Goal: Task Accomplishment & Management: Complete application form

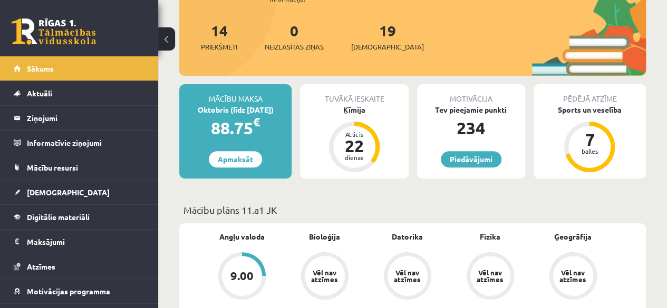
scroll to position [128, 0]
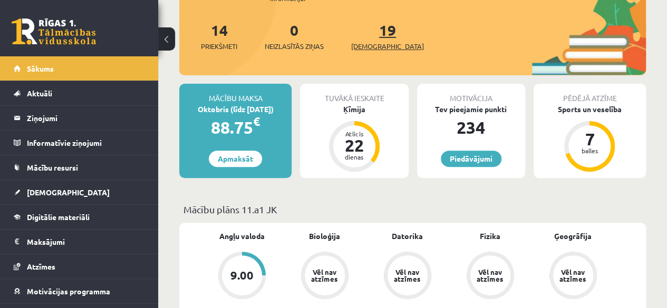
click at [367, 28] on link "19 Ieskaites" at bounding box center [387, 36] width 73 height 31
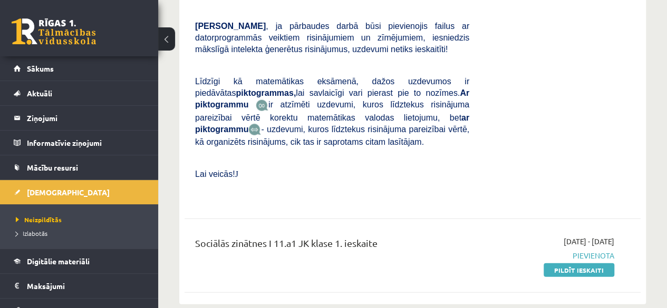
scroll to position [3123, 0]
click at [584, 264] on link "Pildīt ieskaiti" at bounding box center [578, 271] width 71 height 14
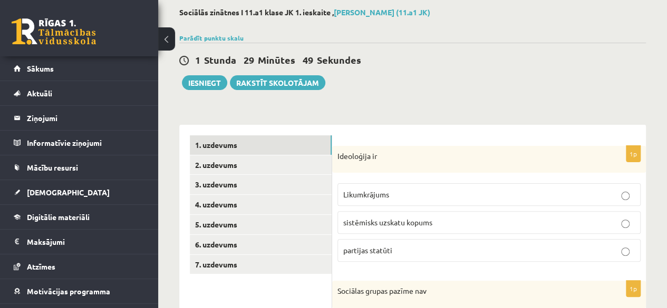
scroll to position [53, 0]
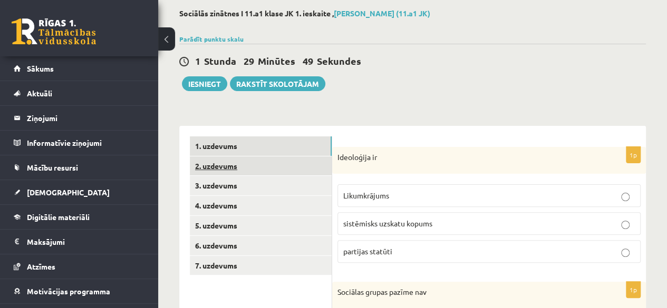
click at [212, 162] on link "2. uzdevums" at bounding box center [261, 165] width 142 height 19
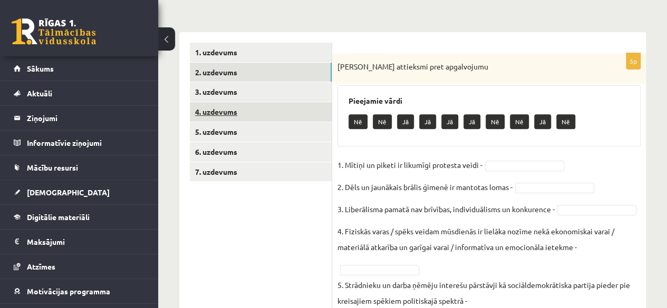
scroll to position [146, 0]
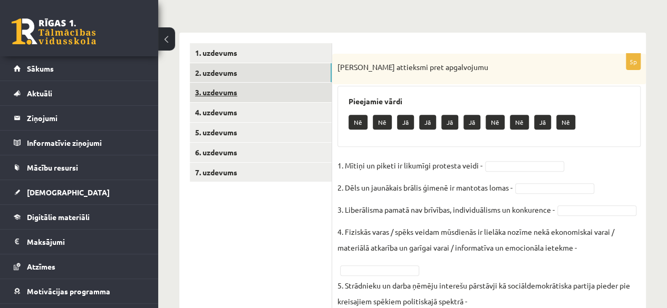
click at [224, 94] on link "3. uzdevums" at bounding box center [261, 92] width 142 height 19
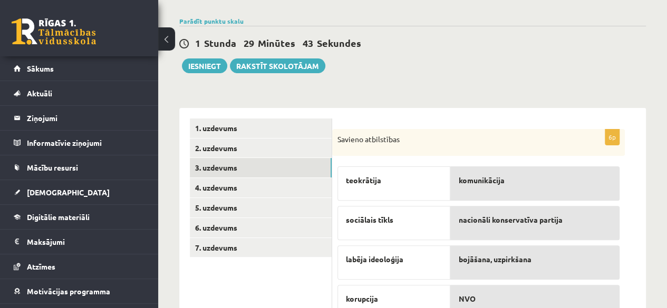
scroll to position [70, 0]
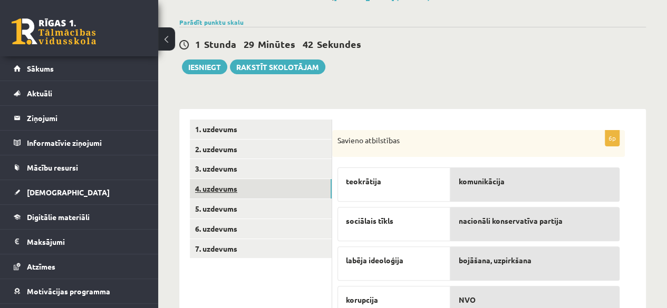
click at [210, 187] on link "4. uzdevums" at bounding box center [261, 188] width 142 height 19
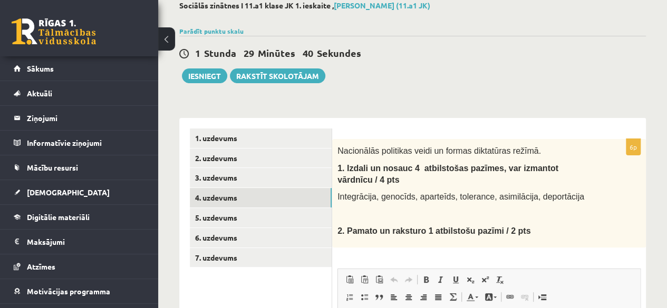
scroll to position [52, 0]
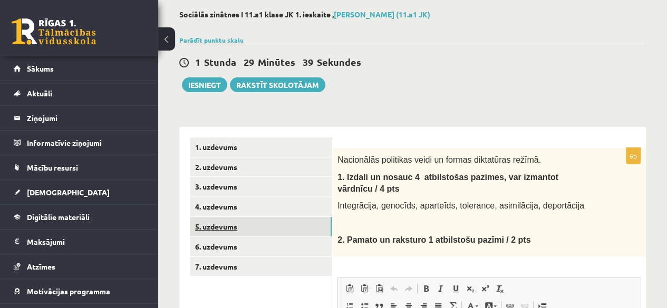
click at [221, 224] on link "5. uzdevums" at bounding box center [261, 226] width 142 height 19
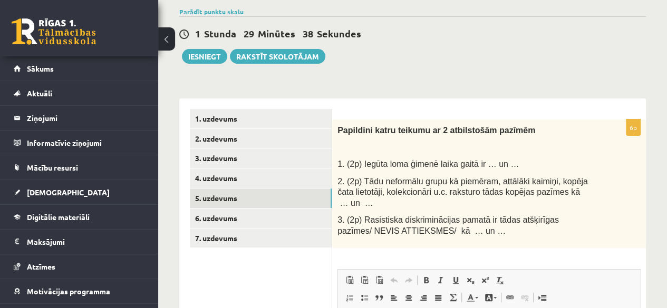
scroll to position [79, 0]
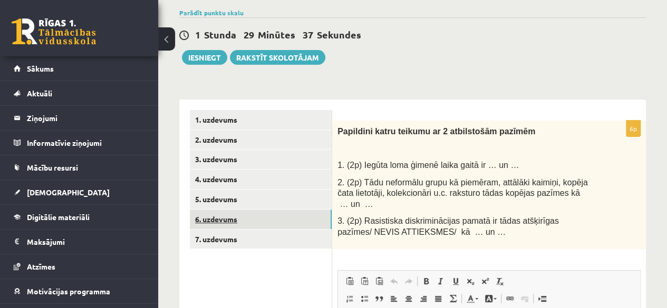
click at [211, 220] on link "6. uzdevums" at bounding box center [261, 219] width 142 height 19
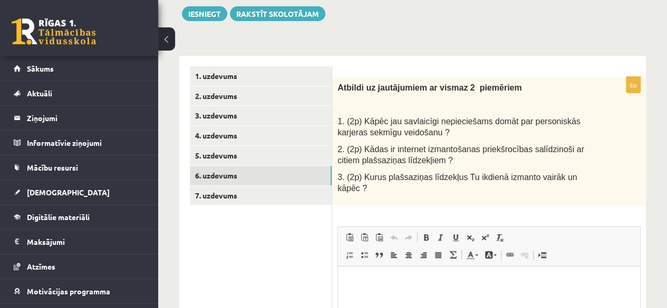
scroll to position [81, 0]
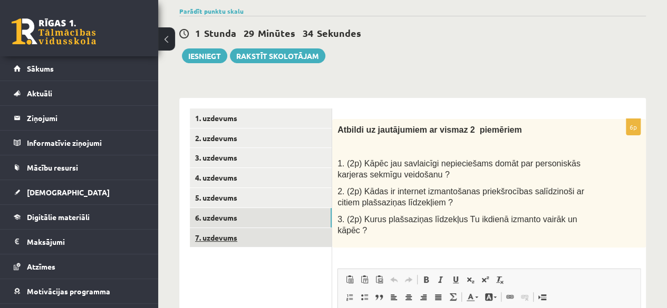
click at [213, 234] on link "7. uzdevums" at bounding box center [261, 237] width 142 height 19
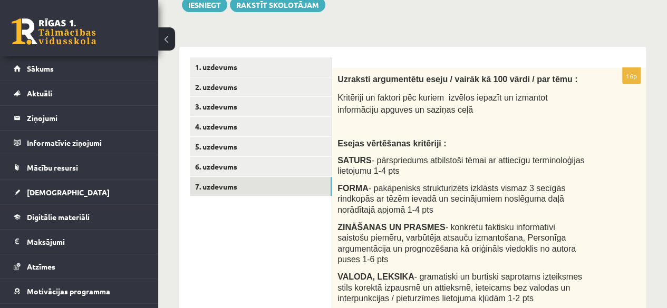
scroll to position [130, 0]
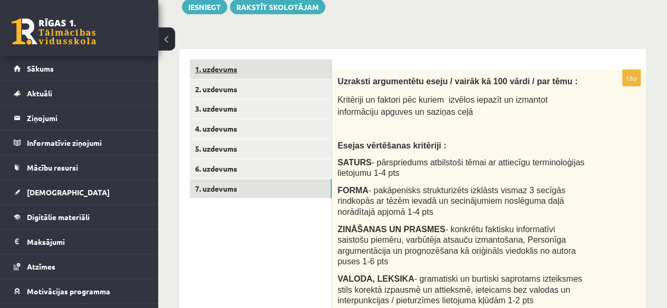
click at [215, 69] on link "1. uzdevums" at bounding box center [261, 69] width 142 height 19
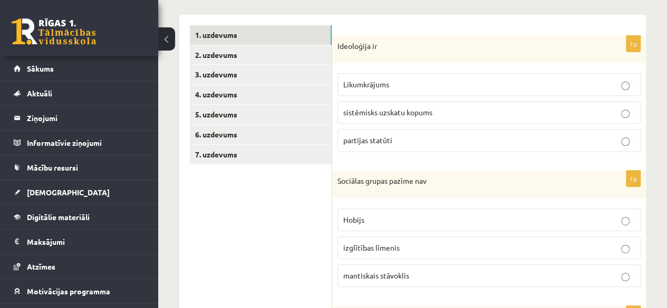
scroll to position [163, 0]
click at [614, 107] on p "sistēmisks uzskatu kopums" at bounding box center [488, 112] width 291 height 11
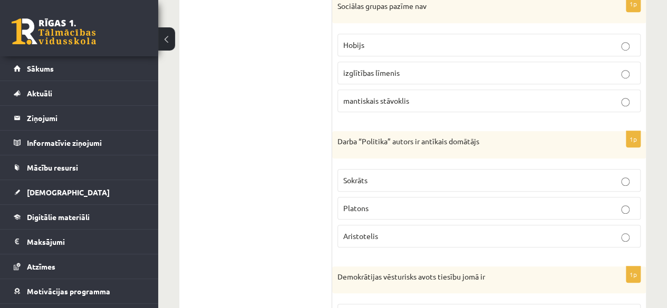
scroll to position [343, 0]
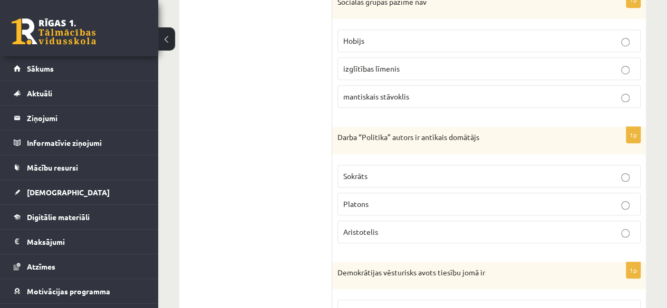
click at [626, 227] on p "Aristotelis" at bounding box center [488, 232] width 291 height 11
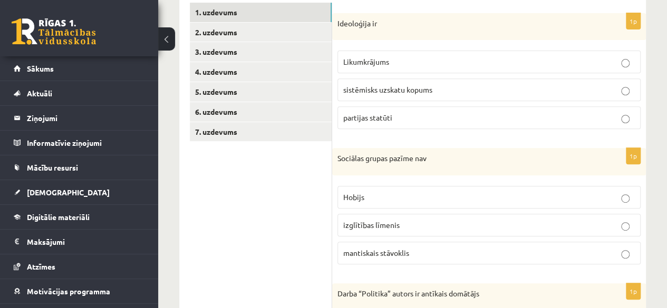
scroll to position [187, 0]
drag, startPoint x: 638, startPoint y: 172, endPoint x: 654, endPoint y: 229, distance: 59.2
click at [654, 229] on div "**********" at bounding box center [412, 282] width 508 height 856
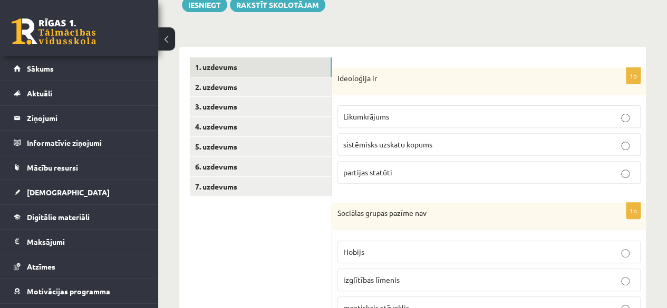
scroll to position [124, 0]
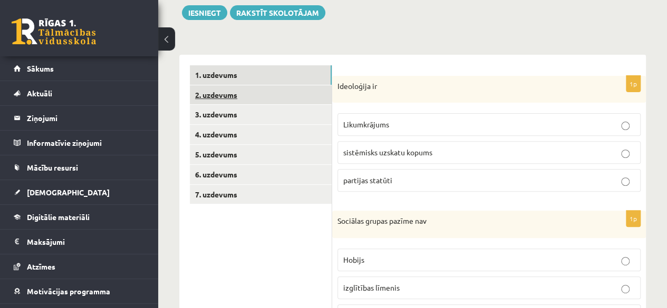
click at [224, 90] on link "2. uzdevums" at bounding box center [261, 94] width 142 height 19
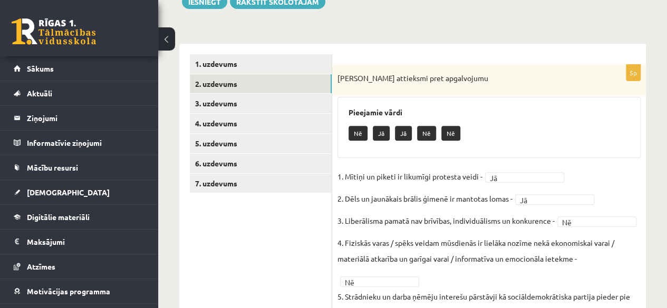
scroll to position [133, 0]
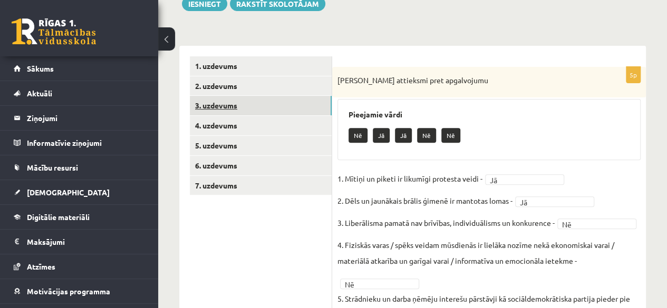
click at [231, 103] on link "3. uzdevums" at bounding box center [261, 105] width 142 height 19
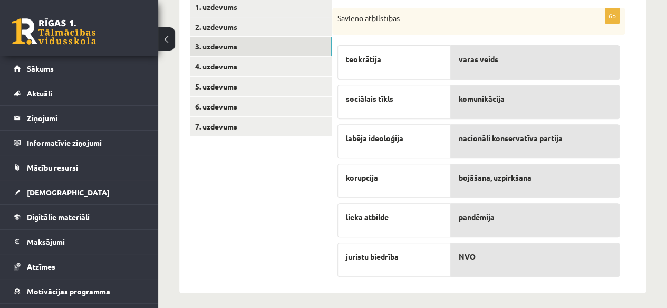
scroll to position [196, 0]
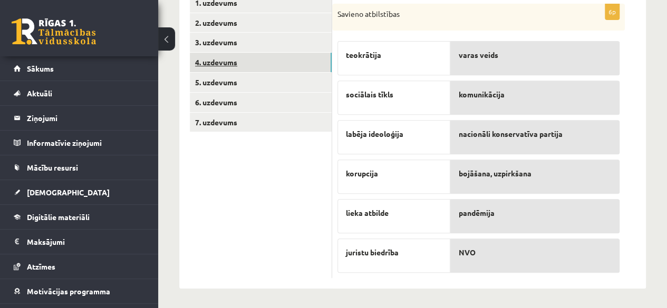
click at [225, 64] on link "4. uzdevums" at bounding box center [261, 62] width 142 height 19
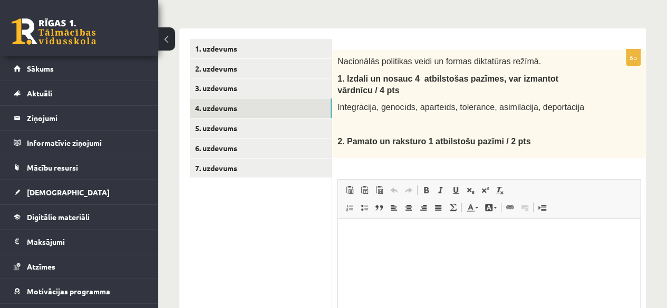
scroll to position [149, 0]
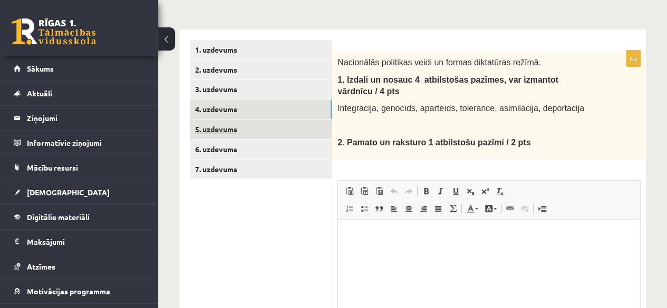
click at [216, 131] on link "5. uzdevums" at bounding box center [261, 129] width 142 height 19
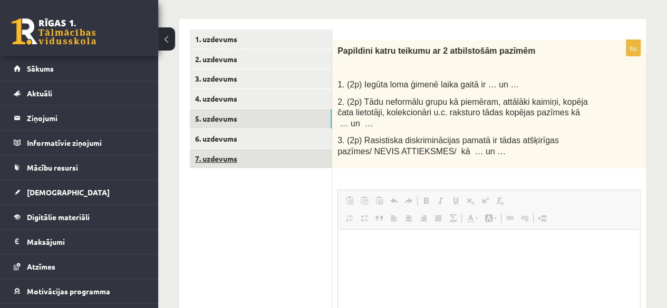
scroll to position [0, 0]
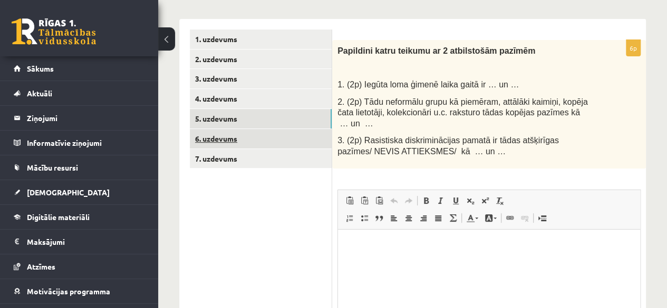
click at [222, 138] on link "6. uzdevums" at bounding box center [261, 138] width 142 height 19
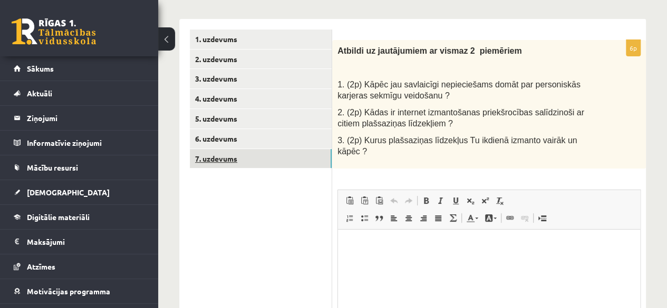
click at [220, 156] on link "7. uzdevums" at bounding box center [261, 158] width 142 height 19
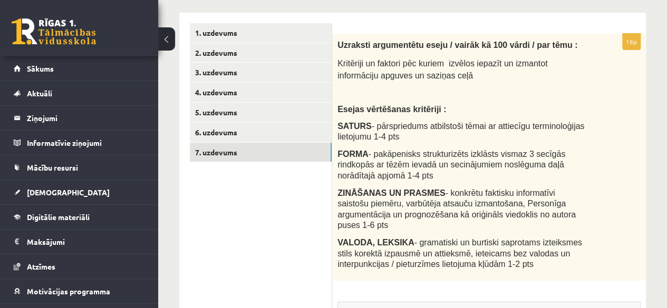
scroll to position [165, 0]
click at [236, 132] on link "6. uzdevums" at bounding box center [261, 132] width 142 height 19
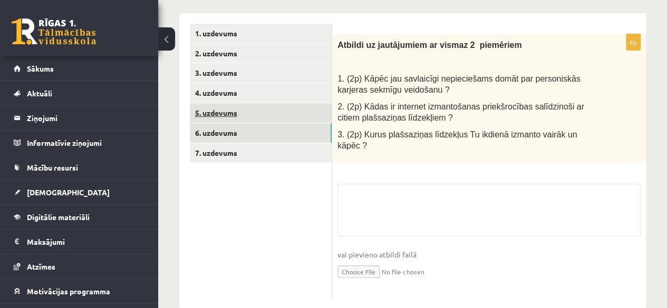
click at [224, 107] on link "5. uzdevums" at bounding box center [261, 112] width 142 height 19
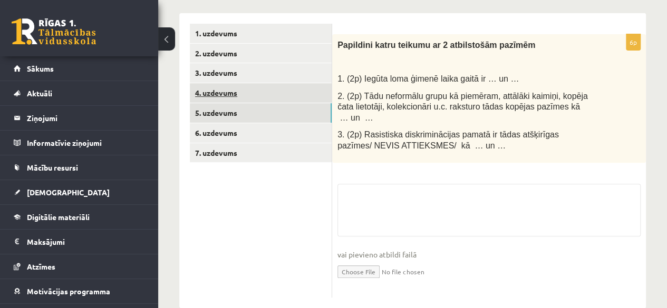
click at [227, 93] on link "4. uzdevums" at bounding box center [261, 92] width 142 height 19
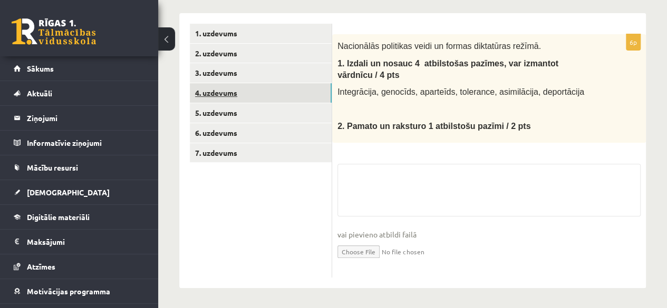
scroll to position [156, 0]
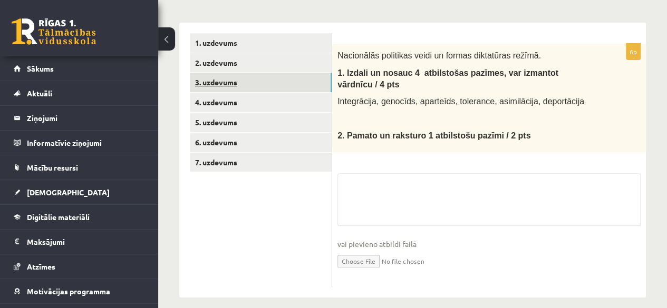
click at [230, 77] on link "3. uzdevums" at bounding box center [261, 82] width 142 height 19
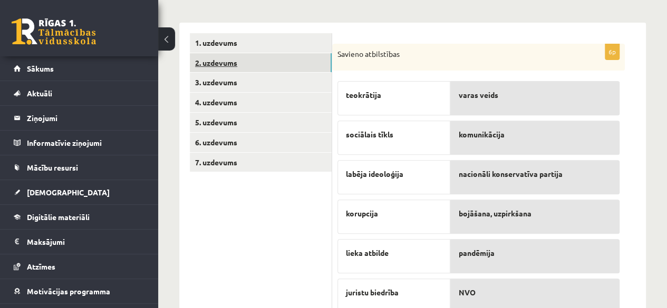
click at [229, 58] on link "2. uzdevums" at bounding box center [261, 62] width 142 height 19
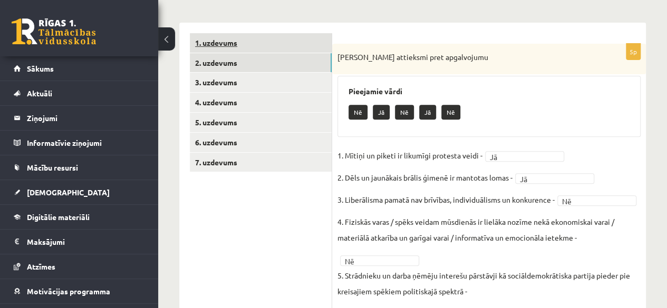
click at [231, 41] on link "1. uzdevums" at bounding box center [261, 42] width 142 height 19
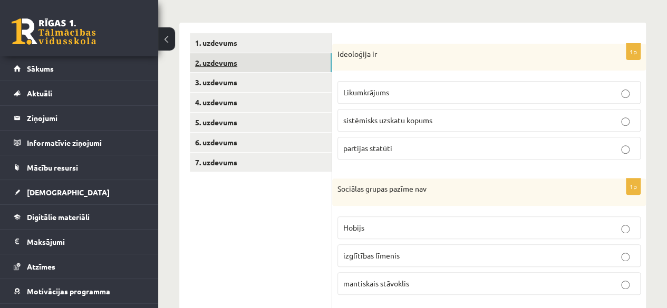
click at [227, 66] on link "2. uzdevums" at bounding box center [261, 62] width 142 height 19
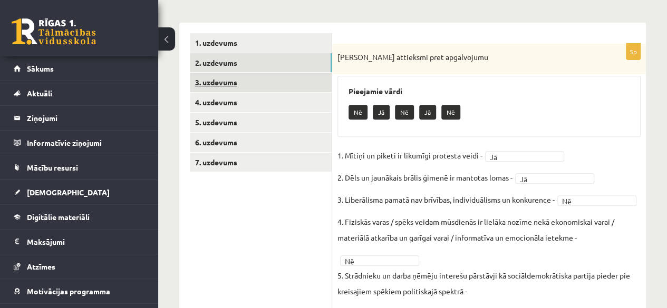
click at [230, 83] on link "3. uzdevums" at bounding box center [261, 82] width 142 height 19
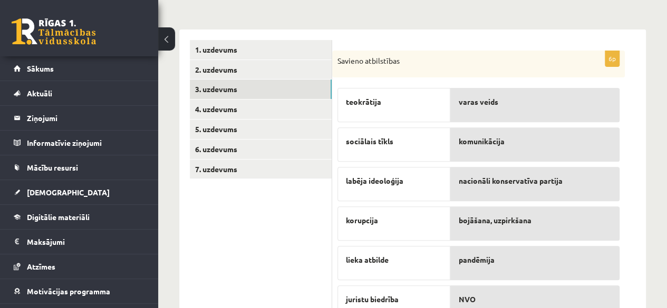
scroll to position [148, 0]
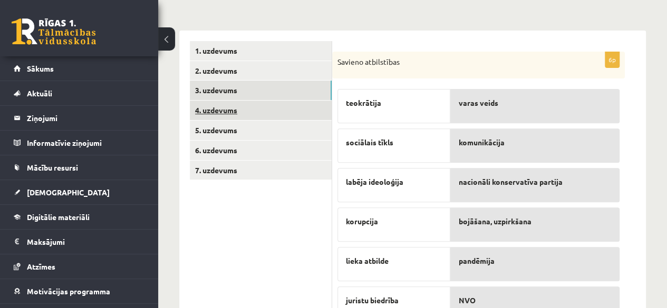
click at [221, 107] on link "4. uzdevums" at bounding box center [261, 110] width 142 height 19
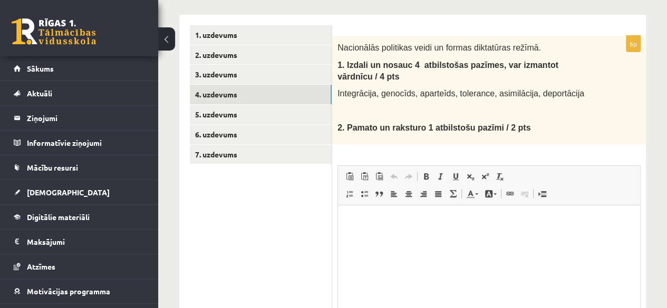
scroll to position [185, 0]
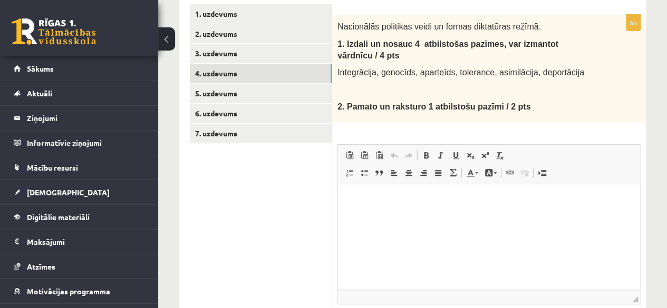
click at [380, 201] on p "Bagātinātā teksta redaktors, wiswyg-editor-user-answer-47433776052560" at bounding box center [488, 200] width 281 height 11
click at [346, 199] on html "**********" at bounding box center [489, 209] width 302 height 50
click at [480, 202] on p "**********" at bounding box center [488, 200] width 281 height 11
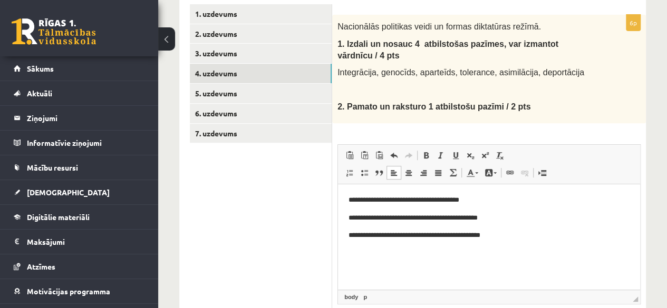
click at [425, 236] on p "**********" at bounding box center [488, 235] width 281 height 11
click at [472, 237] on p "**********" at bounding box center [488, 235] width 281 height 11
click at [396, 234] on p "**********" at bounding box center [488, 235] width 281 height 11
click at [460, 238] on p "**********" at bounding box center [488, 235] width 281 height 11
click at [459, 234] on p "**********" at bounding box center [488, 235] width 281 height 11
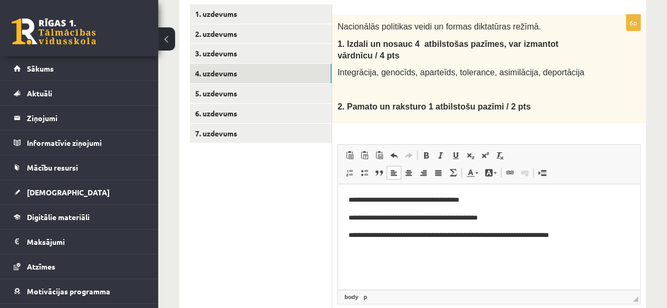
click at [580, 239] on p "**********" at bounding box center [488, 235] width 281 height 11
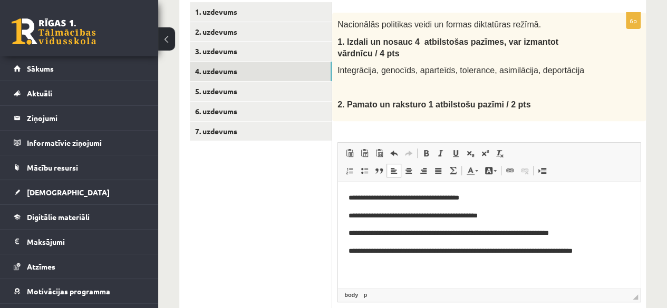
scroll to position [3, 0]
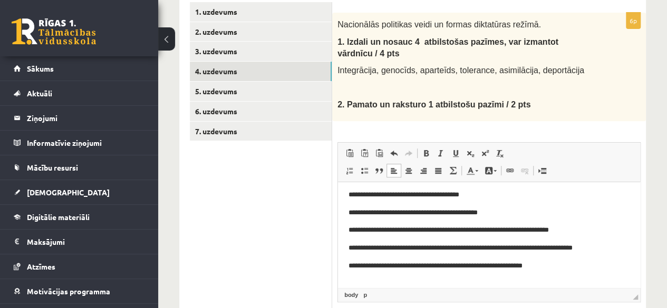
click at [453, 266] on p "**********" at bounding box center [484, 266] width 273 height 11
click at [532, 268] on p "**********" at bounding box center [484, 266] width 273 height 11
click at [550, 265] on p "**********" at bounding box center [484, 272] width 273 height 22
click at [536, 265] on p "**********" at bounding box center [484, 272] width 273 height 22
click at [433, 279] on p "**********" at bounding box center [484, 272] width 273 height 22
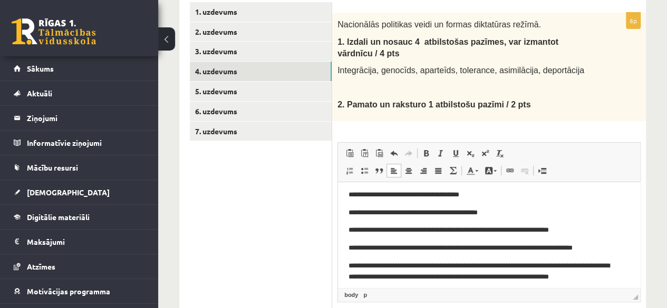
click at [589, 275] on p "**********" at bounding box center [484, 272] width 273 height 22
click at [514, 277] on p "**********" at bounding box center [484, 272] width 273 height 22
click at [517, 277] on p "**********" at bounding box center [484, 272] width 273 height 22
click at [551, 276] on p "**********" at bounding box center [484, 272] width 273 height 22
click at [538, 277] on p "**********" at bounding box center [484, 272] width 273 height 22
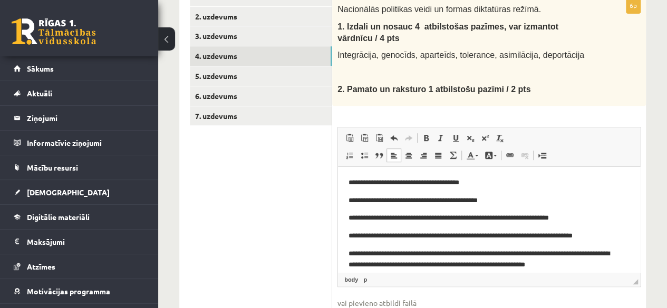
scroll to position [233, 0]
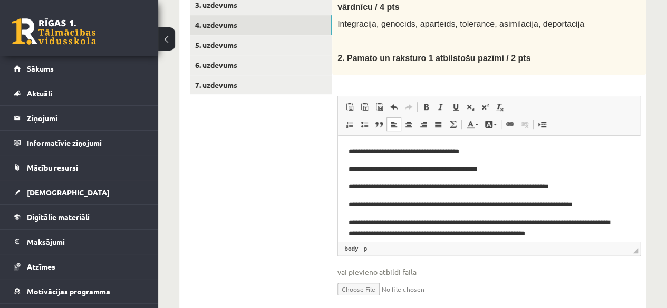
click at [587, 57] on div "Nacionālās politikas veidi un formas diktatūras režīmā. 1. I zdali un nosauc 4 …" at bounding box center [488, 20] width 313 height 109
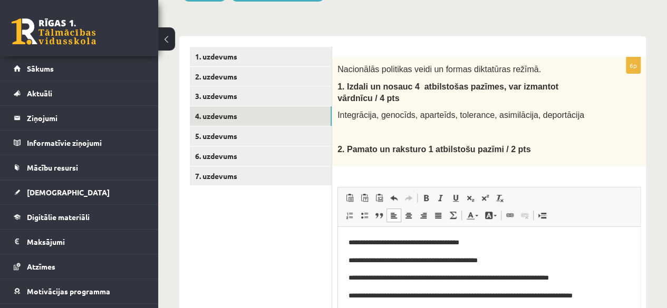
scroll to position [142, 0]
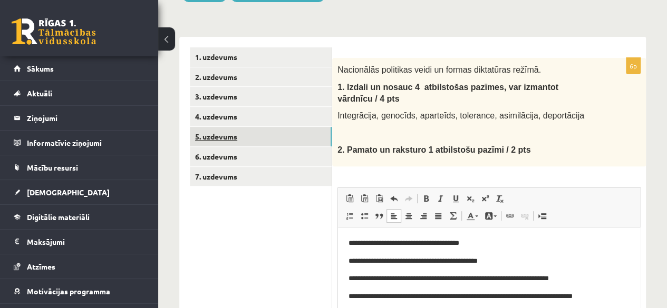
click at [208, 133] on link "5. uzdevums" at bounding box center [261, 136] width 142 height 19
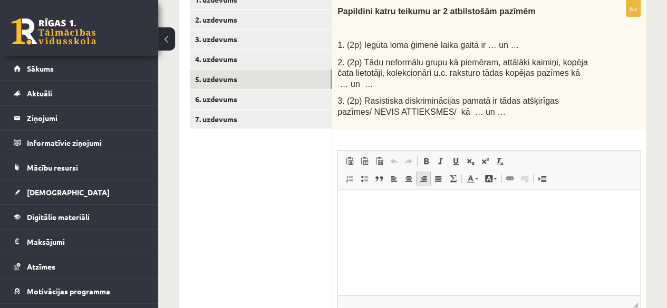
scroll to position [200, 0]
click at [210, 91] on link "6. uzdevums" at bounding box center [261, 98] width 142 height 19
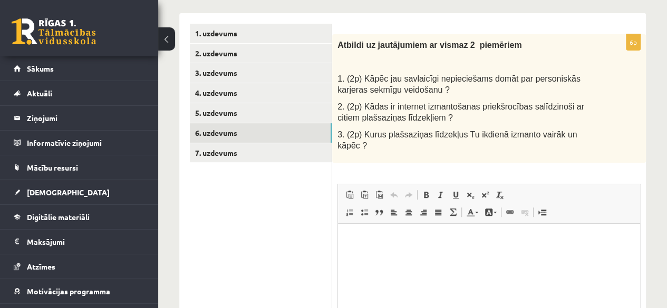
scroll to position [165, 0]
click at [349, 240] on p "Bagātinātā teksta redaktors, wiswyg-editor-user-answer-47433881165160" at bounding box center [488, 239] width 281 height 11
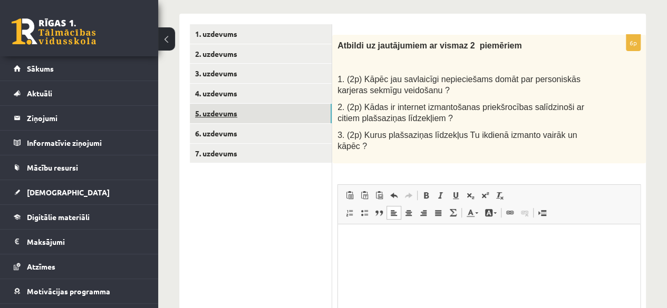
click at [208, 113] on link "5. uzdevums" at bounding box center [261, 113] width 142 height 19
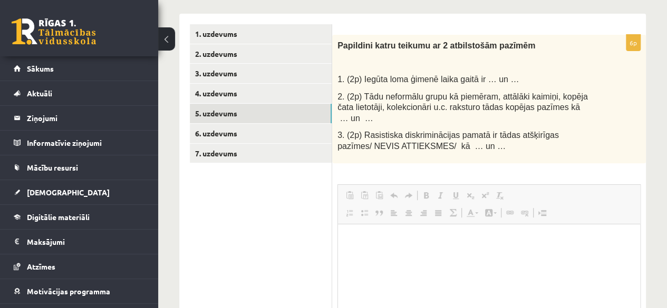
scroll to position [0, 0]
click at [364, 233] on html at bounding box center [489, 240] width 302 height 32
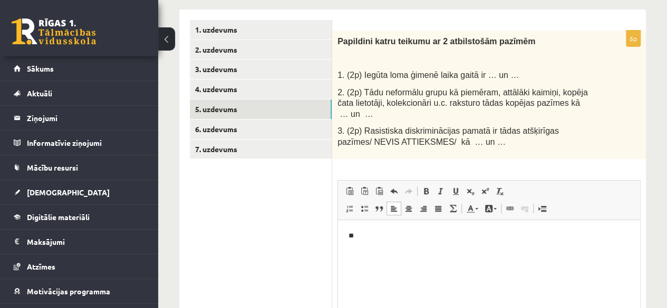
scroll to position [166, 0]
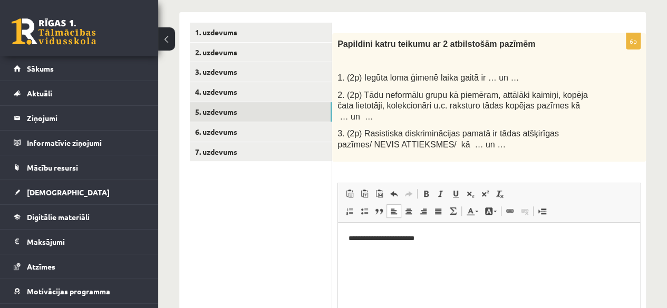
click at [361, 237] on p "**********" at bounding box center [488, 238] width 281 height 11
click at [452, 242] on p "**********" at bounding box center [488, 238] width 281 height 11
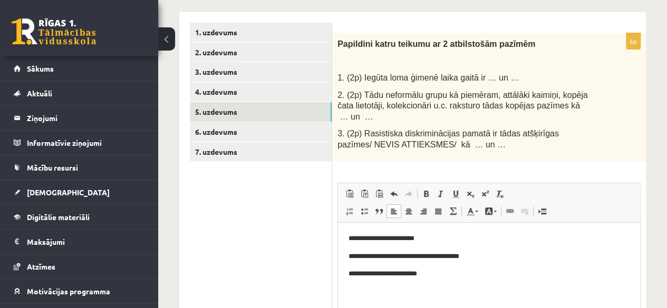
click at [475, 256] on p "**********" at bounding box center [488, 256] width 281 height 11
click at [430, 233] on p "**********" at bounding box center [488, 238] width 281 height 11
click at [227, 129] on link "6. uzdevums" at bounding box center [261, 131] width 142 height 19
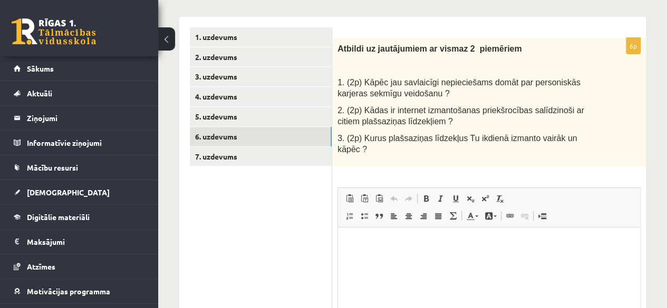
scroll to position [165, 0]
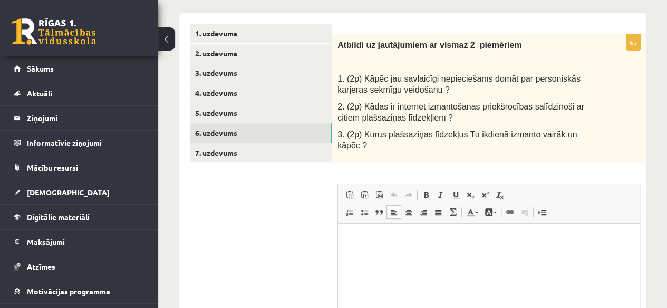
click at [378, 251] on html at bounding box center [489, 239] width 302 height 32
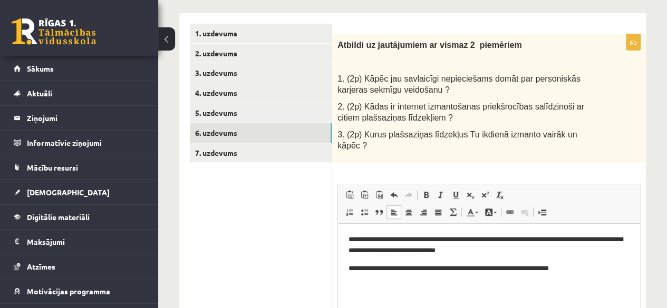
click at [495, 267] on p "**********" at bounding box center [488, 268] width 281 height 11
click at [502, 268] on p "**********" at bounding box center [488, 268] width 281 height 11
click at [496, 271] on p "**********" at bounding box center [488, 268] width 281 height 11
click at [498, 268] on p "**********" at bounding box center [488, 268] width 281 height 11
click at [580, 271] on p "**********" at bounding box center [488, 268] width 281 height 11
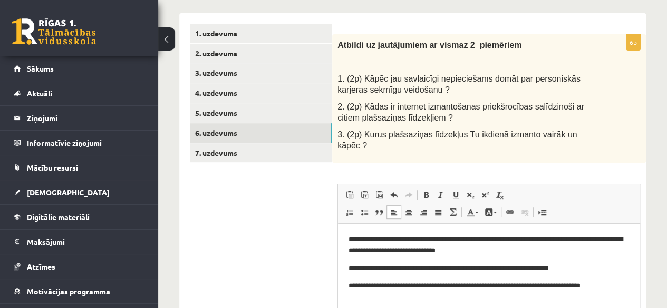
click at [496, 286] on p "**********" at bounding box center [488, 285] width 281 height 11
click at [363, 297] on p "**********" at bounding box center [488, 291] width 281 height 22
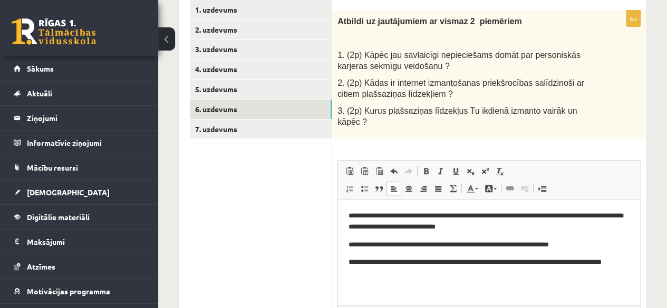
scroll to position [197, 0]
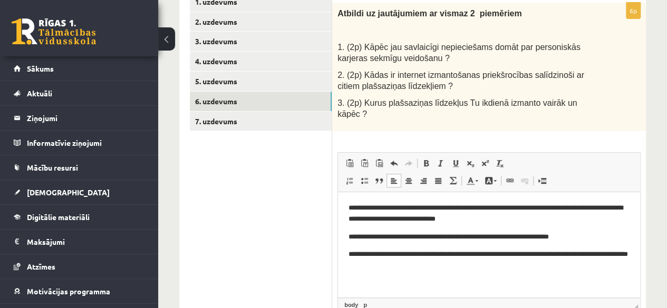
click at [362, 270] on p "**********" at bounding box center [488, 260] width 281 height 22
click at [395, 269] on p "**********" at bounding box center [488, 260] width 281 height 22
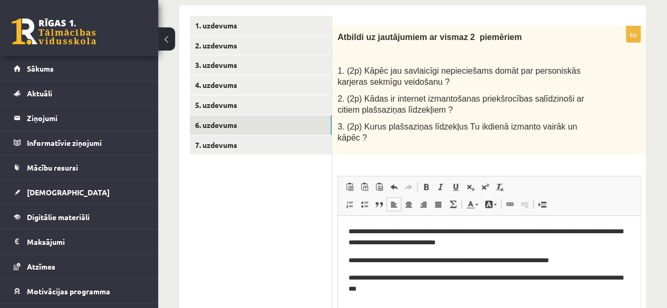
scroll to position [164, 0]
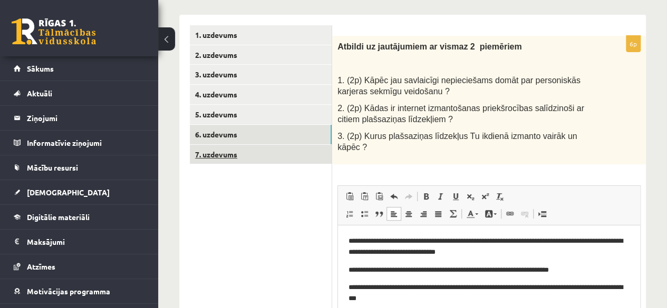
click at [231, 153] on link "7. uzdevums" at bounding box center [261, 154] width 142 height 19
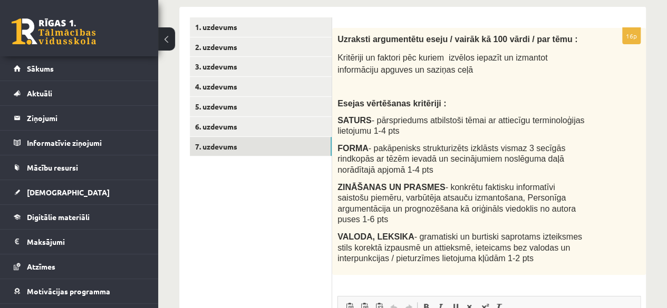
scroll to position [173, 0]
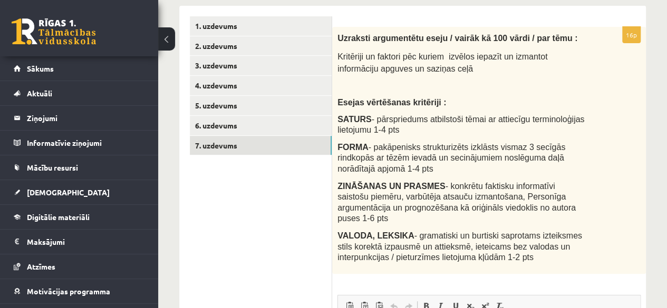
click at [271, 252] on ul "1. uzdevums 2. uzdevums 3. uzdevums 4. uzdevums 5. uzdevums 6. uzdevums 7. uzde…" at bounding box center [261, 265] width 142 height 498
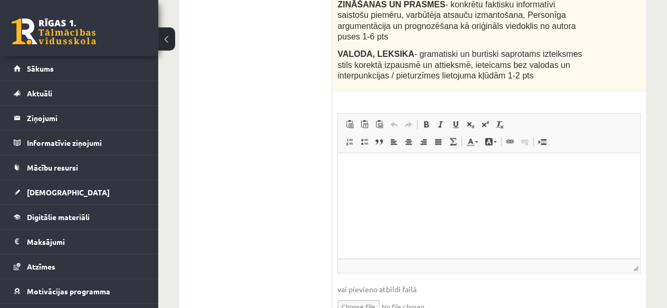
scroll to position [357, 0]
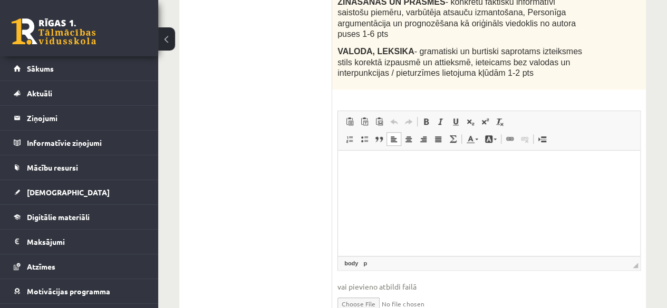
click at [382, 162] on p "Bagātinātā teksta redaktors, wiswyg-editor-user-answer-47433957616660" at bounding box center [488, 166] width 281 height 11
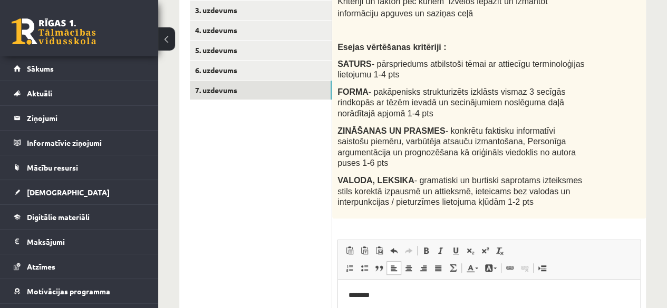
scroll to position [280, 0]
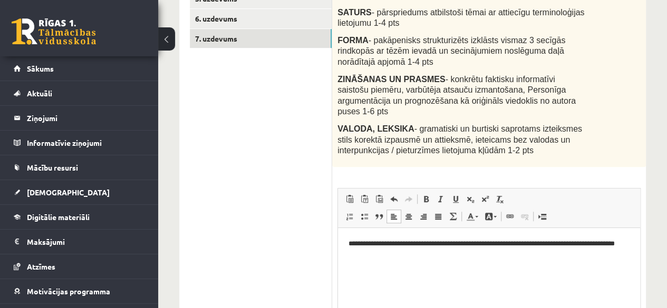
click at [532, 244] on p "**********" at bounding box center [488, 249] width 281 height 22
click at [398, 256] on p "**********" at bounding box center [488, 249] width 281 height 22
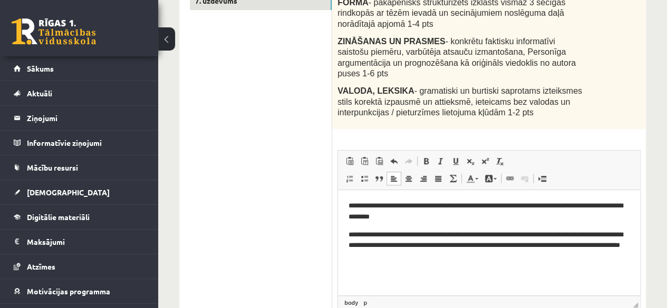
scroll to position [355, 0]
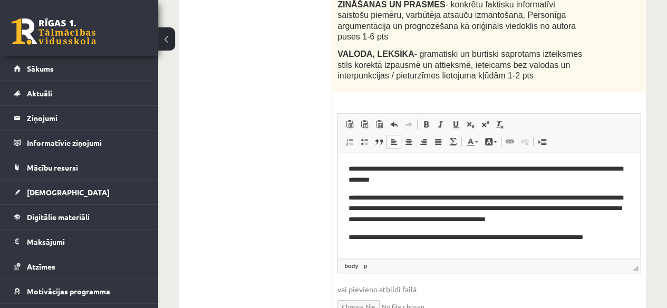
click at [584, 239] on p "**********" at bounding box center [488, 237] width 281 height 11
click at [583, 238] on p "**********" at bounding box center [488, 237] width 281 height 11
click at [622, 238] on p "**********" at bounding box center [488, 237] width 281 height 11
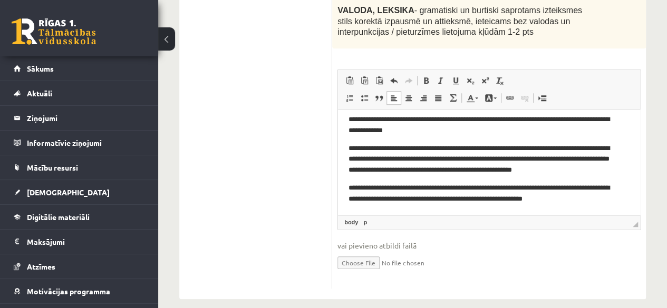
scroll to position [12, 0]
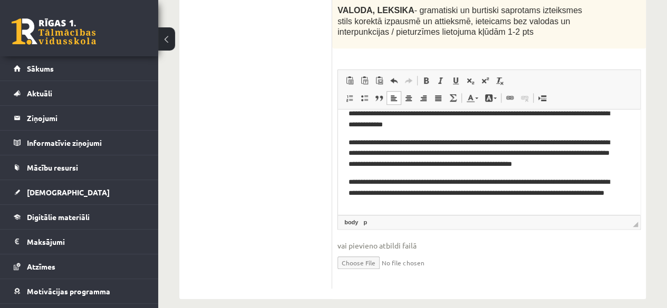
click at [468, 215] on span "◢ Elementa ceļš body p" at bounding box center [489, 222] width 302 height 14
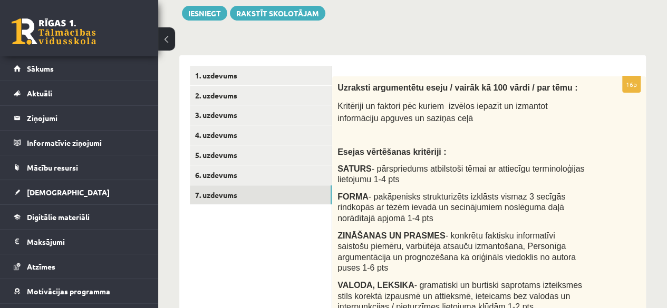
scroll to position [0, 0]
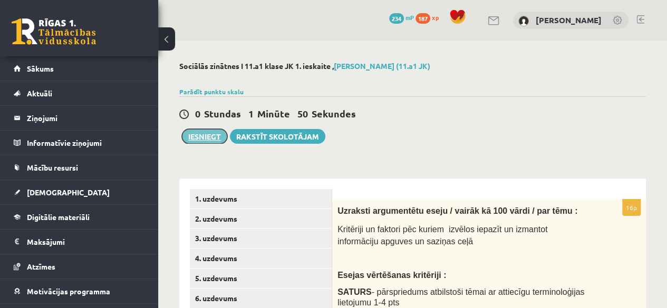
click at [203, 131] on button "Iesniegt" at bounding box center [204, 136] width 45 height 15
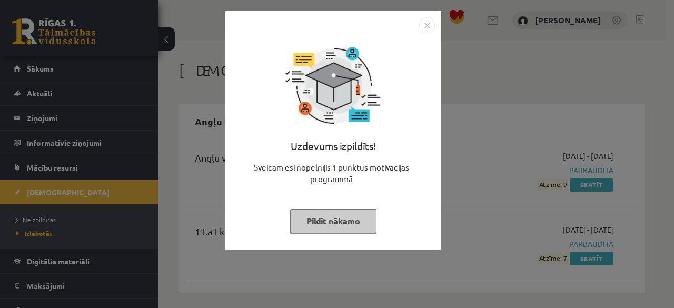
click at [427, 27] on img "Close" at bounding box center [427, 25] width 16 height 16
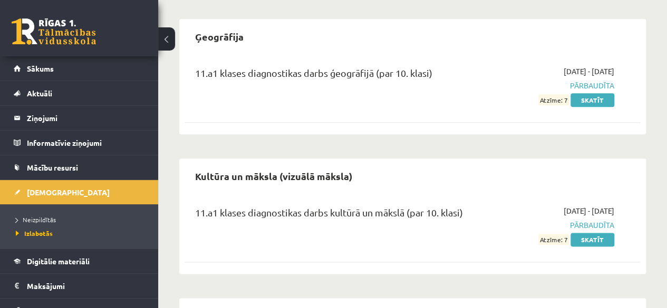
scroll to position [584, 0]
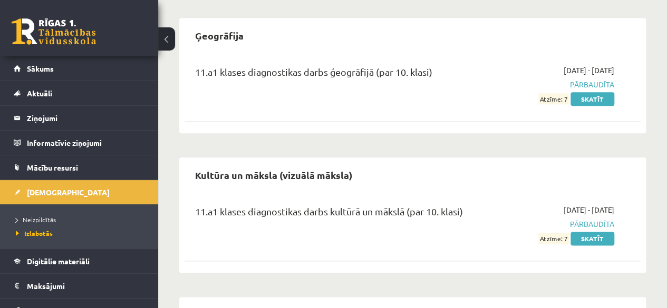
click at [506, 223] on span "Pārbaudīta" at bounding box center [549, 224] width 129 height 11
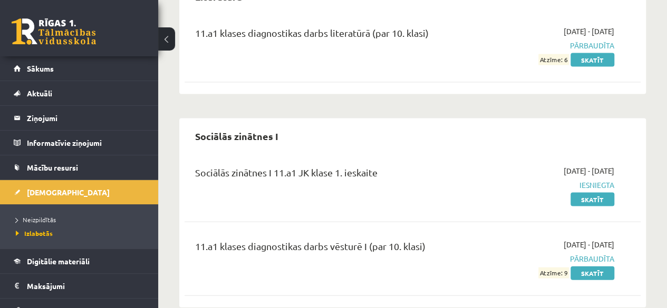
scroll to position [1060, 0]
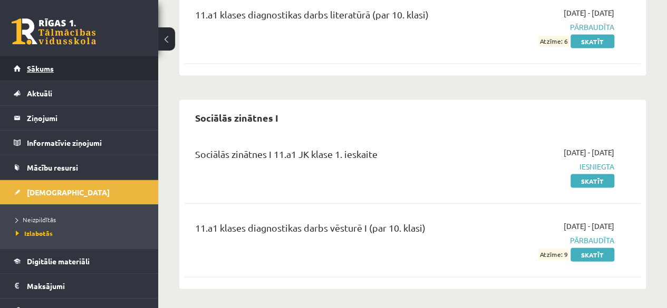
click at [45, 70] on span "Sākums" at bounding box center [40, 68] width 27 height 9
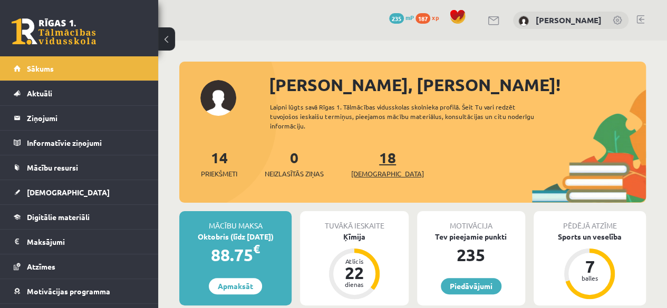
click at [376, 162] on link "18 Ieskaites" at bounding box center [387, 163] width 73 height 31
click at [372, 160] on link "18 Ieskaites" at bounding box center [387, 163] width 73 height 31
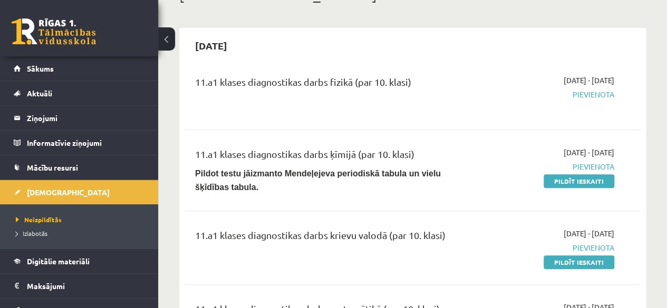
scroll to position [48, 0]
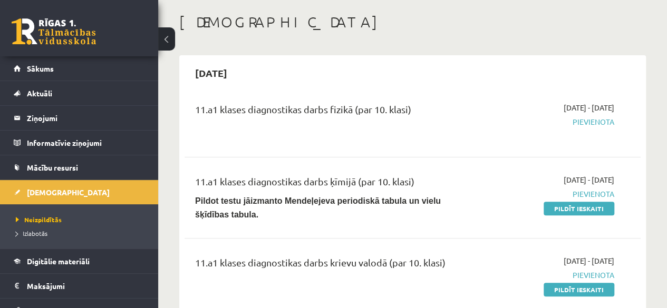
click at [478, 95] on div "11.a1 klases diagnostikas darbs fizikā (par 10. klasi) 2025-10-16 - 2025-10-31 …" at bounding box center [412, 121] width 456 height 59
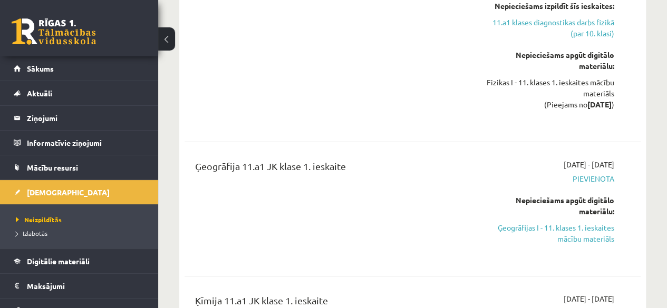
scroll to position [1617, 0]
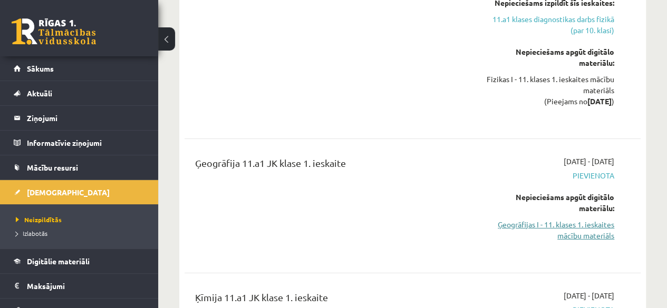
click at [584, 219] on link "Ģeogrāfijas I - 11. klases 1. ieskaites mācību materiāls" at bounding box center [549, 230] width 129 height 22
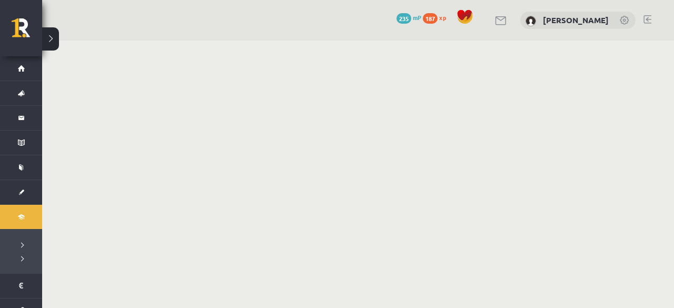
click at [583, 204] on body "0 Dāvanas 235 mP 187 xp [PERSON_NAME] Sākums Aktuāli Kā mācīties eSKOLĀ Kontakt…" at bounding box center [337, 154] width 674 height 308
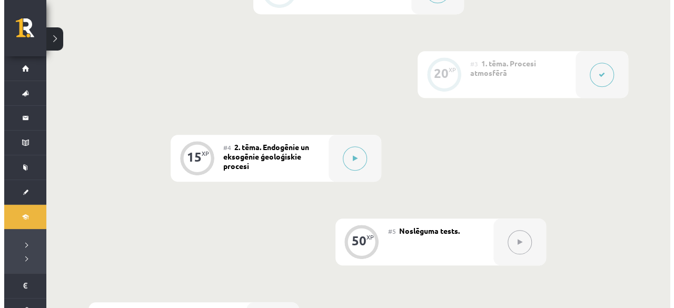
scroll to position [412, 0]
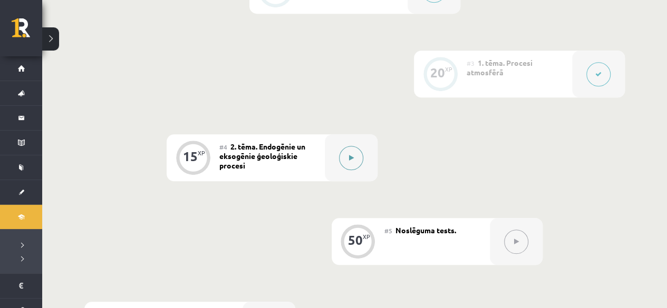
click at [348, 152] on button at bounding box center [351, 158] width 24 height 24
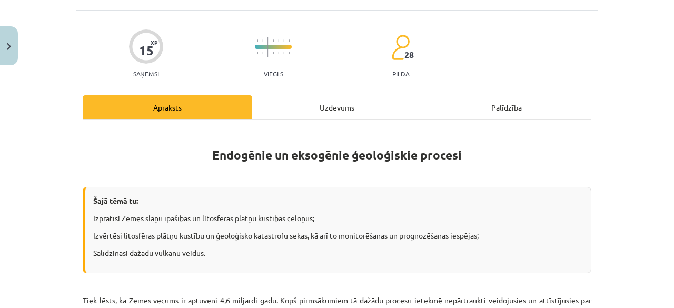
scroll to position [0, 0]
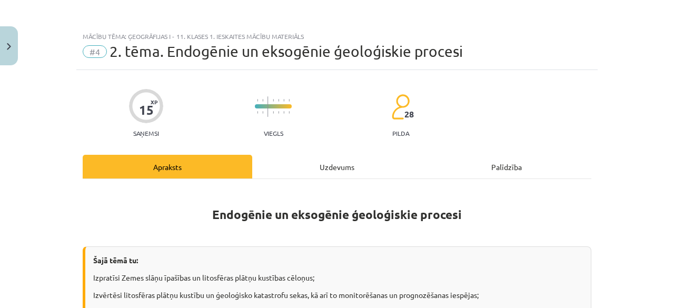
click at [341, 175] on div "Uzdevums" at bounding box center [337, 167] width 170 height 24
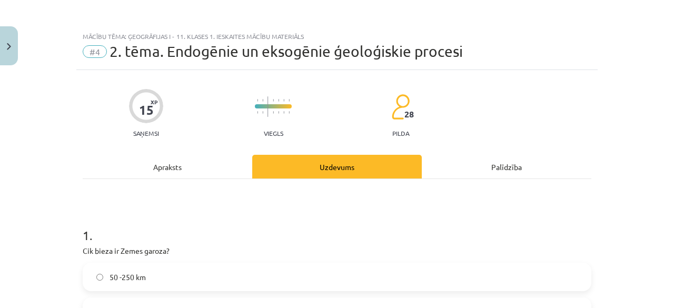
scroll to position [26, 0]
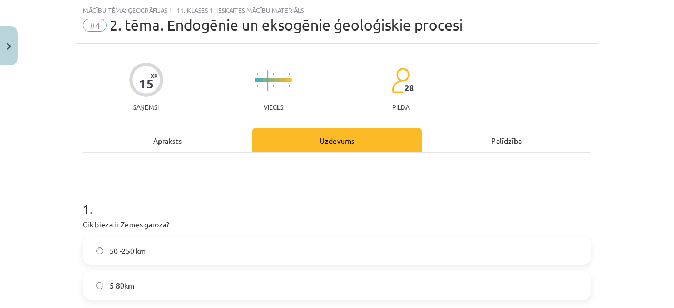
click at [156, 136] on div "Apraksts" at bounding box center [168, 141] width 170 height 24
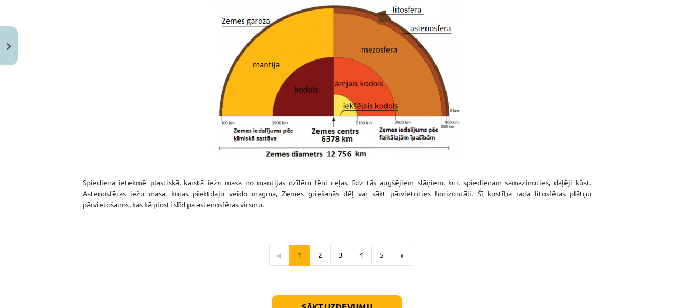
scroll to position [1189, 0]
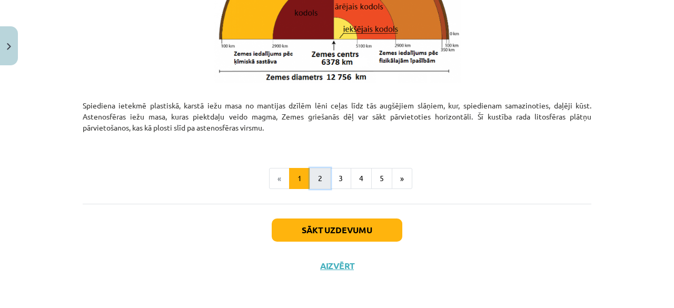
click at [325, 176] on button "2" at bounding box center [320, 178] width 21 height 21
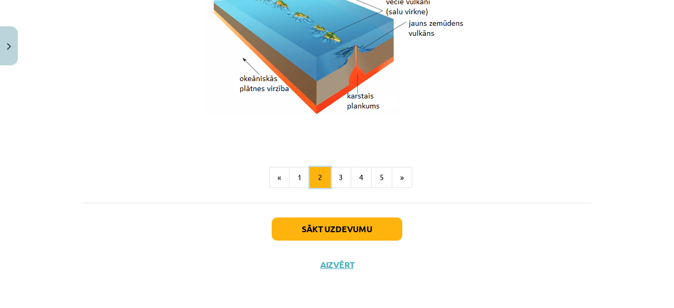
scroll to position [1163, 0]
click at [340, 178] on button "3" at bounding box center [340, 177] width 21 height 21
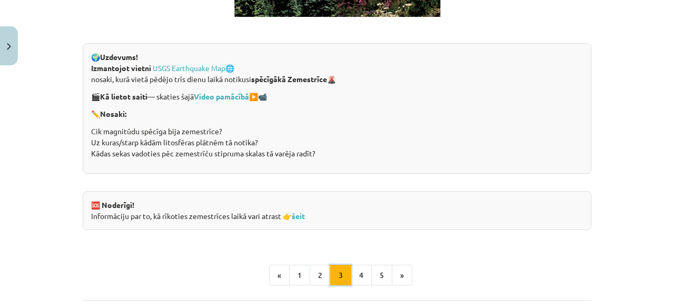
scroll to position [2036, 0]
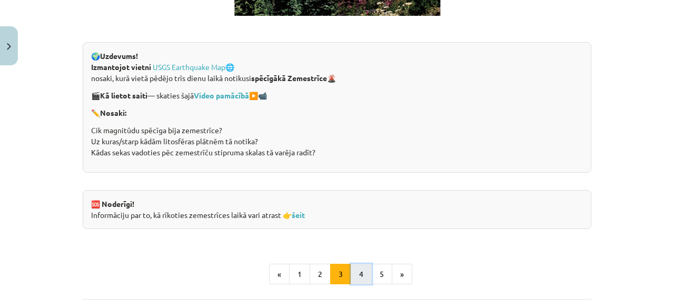
click at [355, 267] on button "4" at bounding box center [361, 274] width 21 height 21
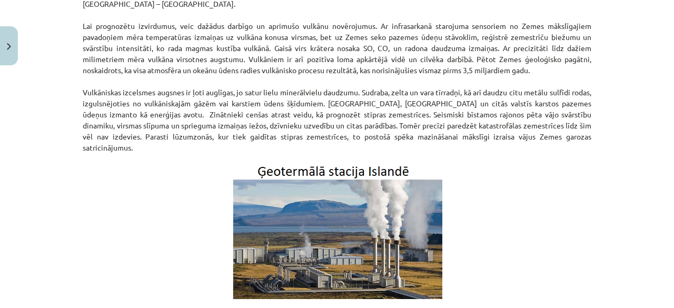
scroll to position [430, 0]
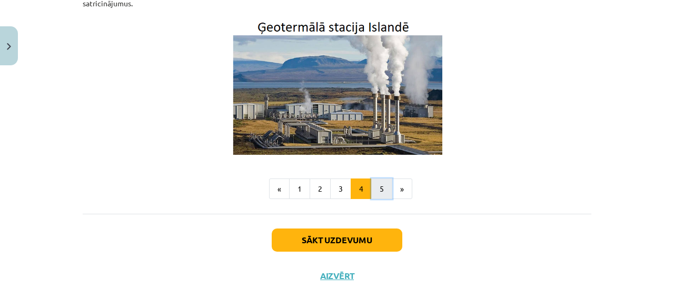
click at [374, 179] on button "5" at bounding box center [381, 189] width 21 height 21
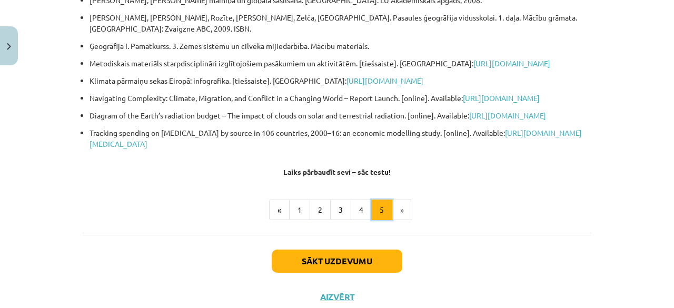
scroll to position [224, 0]
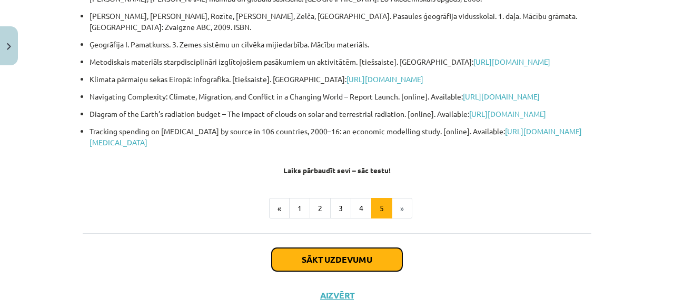
click at [332, 271] on button "Sākt uzdevumu" at bounding box center [337, 259] width 131 height 23
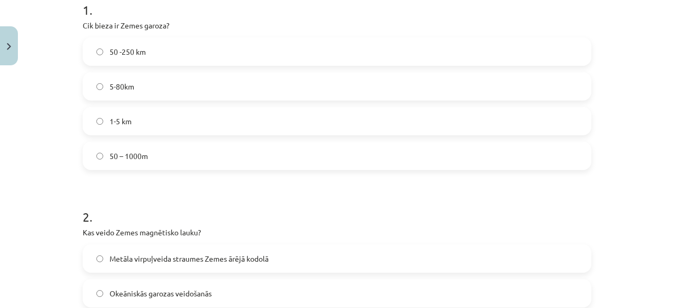
scroll to position [227, 0]
click at [255, 155] on label "50 – 1000m" at bounding box center [337, 155] width 507 height 26
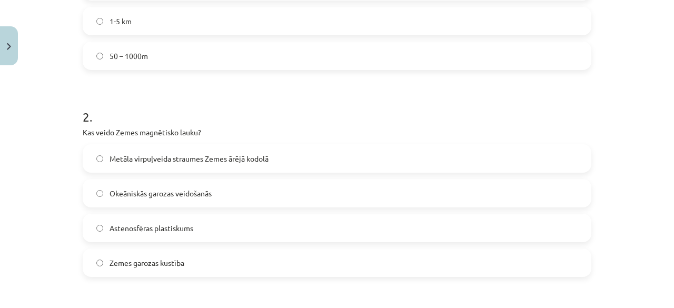
scroll to position [349, 0]
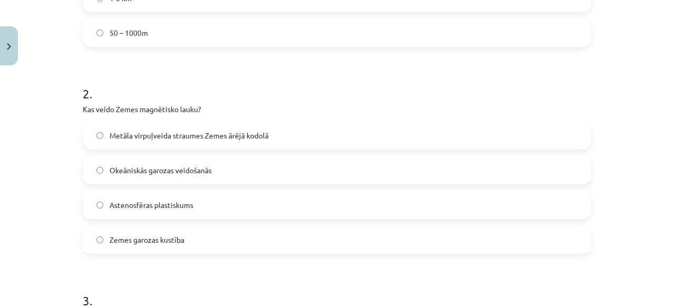
click at [276, 133] on label "Metāla virpuļveida straumes Zemes ārējā kodolā" at bounding box center [337, 135] width 507 height 26
click at [208, 235] on label "Zemes garozas kustība" at bounding box center [337, 240] width 507 height 26
click at [230, 140] on span "Metāla virpuļveida straumes Zemes ārējā kodolā" at bounding box center [189, 135] width 159 height 11
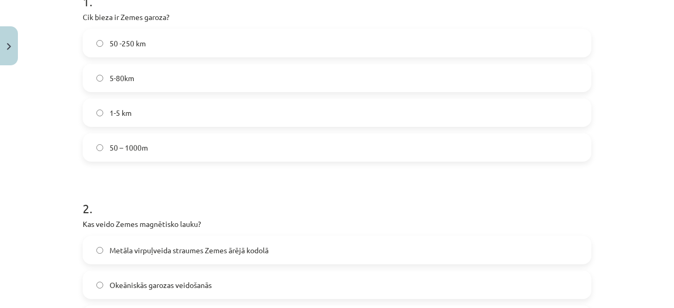
scroll to position [232, 0]
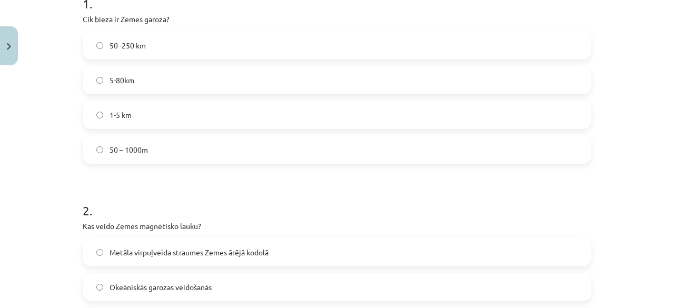
click at [254, 85] on label "5-80km" at bounding box center [337, 80] width 507 height 26
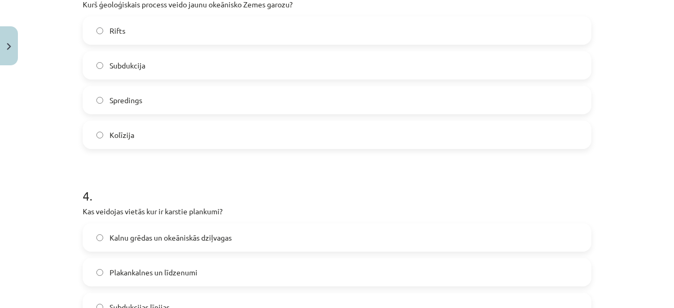
scroll to position [654, 0]
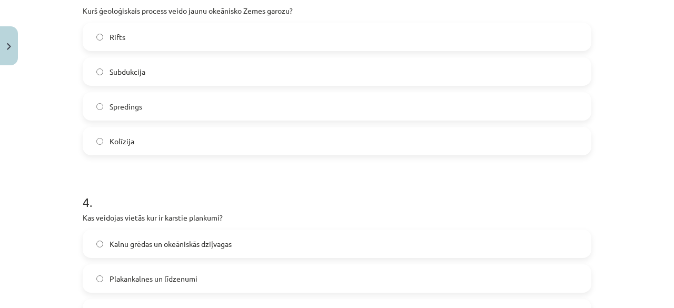
click at [204, 106] on label "Spredings" at bounding box center [337, 106] width 507 height 26
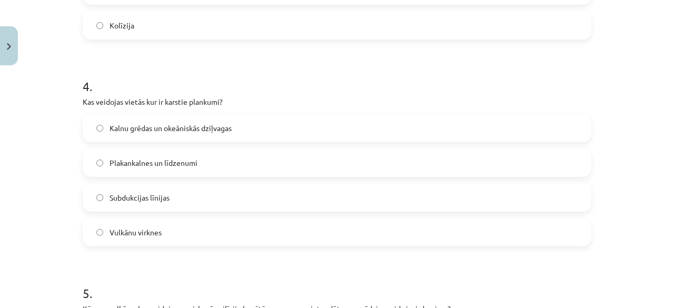
scroll to position [773, 0]
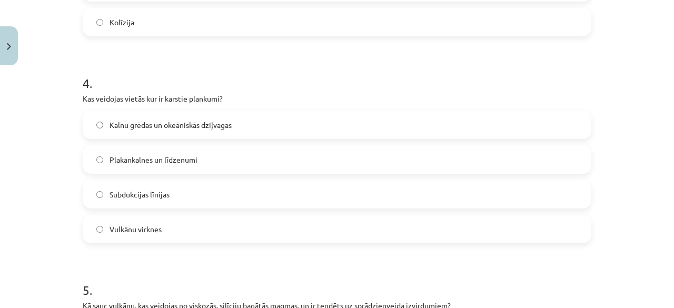
click at [302, 122] on label "Kalnu grēdas un okeāniskās dziļvagas" at bounding box center [337, 125] width 507 height 26
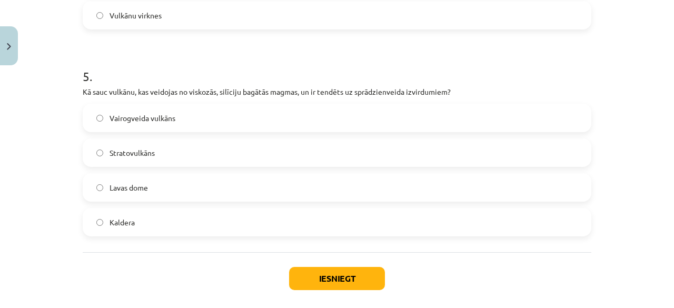
scroll to position [995, 0]
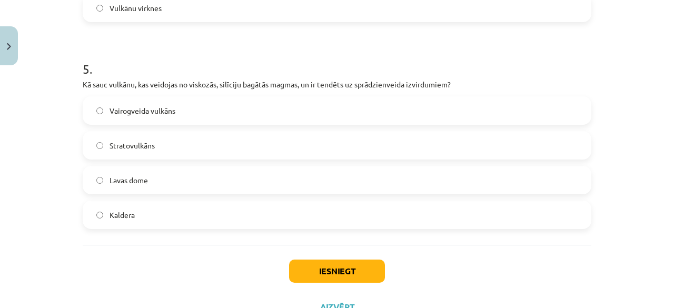
click at [346, 110] on label "Vairogveida vulkāns" at bounding box center [337, 110] width 507 height 26
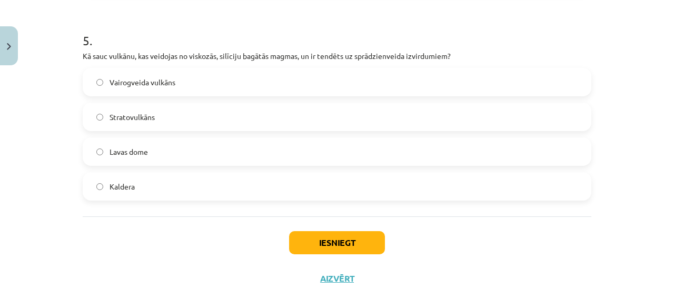
click at [244, 110] on label "Stratovulkāns" at bounding box center [337, 117] width 507 height 26
click at [312, 238] on button "Iesniegt" at bounding box center [337, 242] width 96 height 23
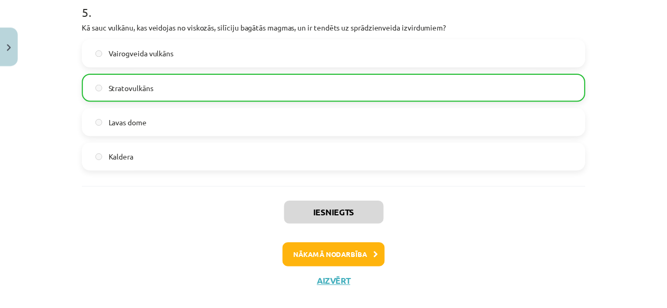
scroll to position [1070, 0]
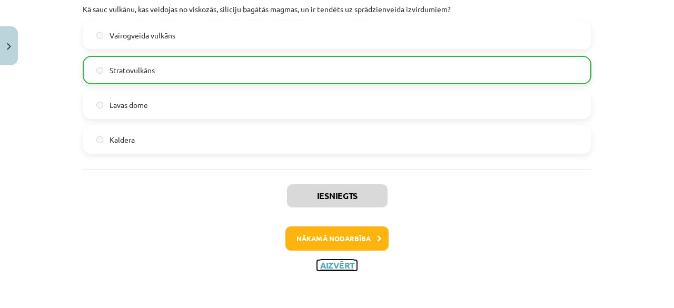
click at [348, 268] on button "Aizvērt" at bounding box center [337, 265] width 40 height 11
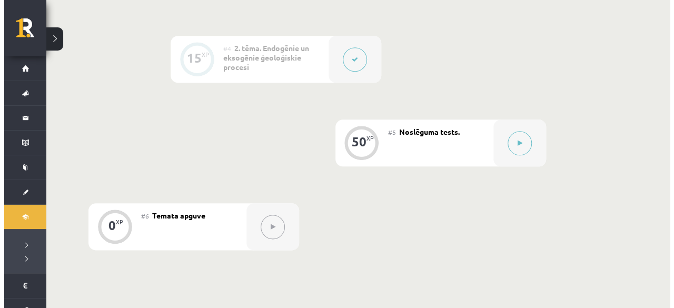
scroll to position [526, 0]
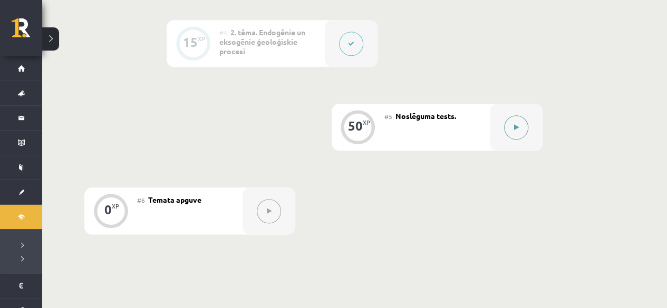
click at [522, 128] on button at bounding box center [516, 127] width 24 height 24
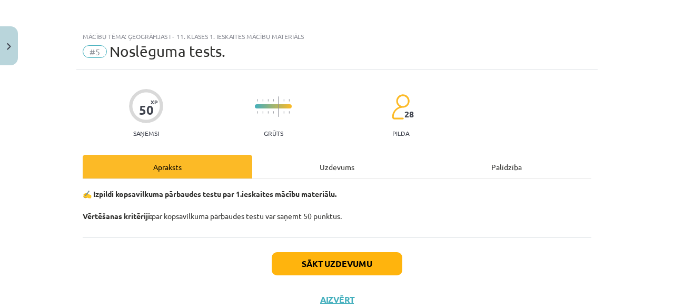
click at [325, 160] on div "Uzdevums" at bounding box center [337, 167] width 170 height 24
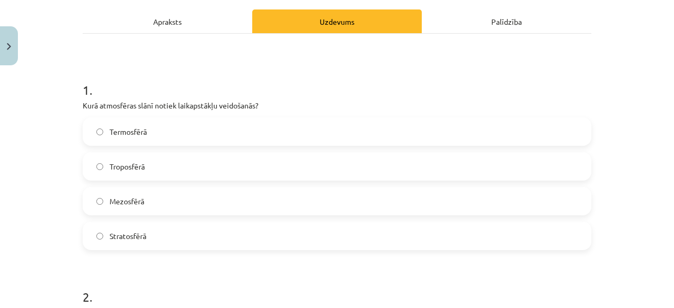
scroll to position [134, 0]
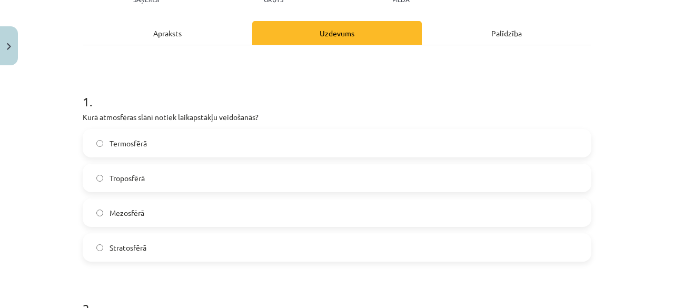
click at [379, 162] on div "Termosfērā Troposfērā Mezosfērā Stratosfērā" at bounding box center [337, 195] width 509 height 133
click at [377, 148] on label "Termosfērā" at bounding box center [337, 143] width 507 height 26
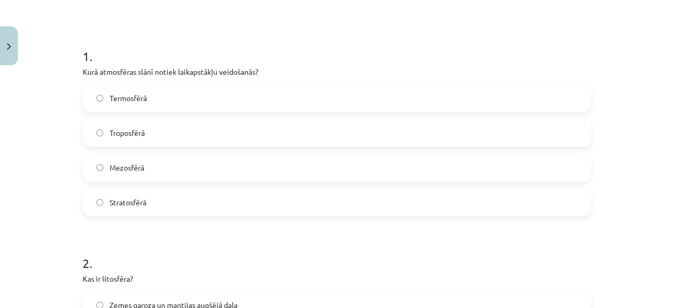
scroll to position [179, 0]
click at [266, 75] on p "Kurā atmosfēras slānī notiek laikapstākļu veidošanās?" at bounding box center [337, 71] width 509 height 11
click at [232, 125] on label "Troposfērā" at bounding box center [337, 133] width 507 height 26
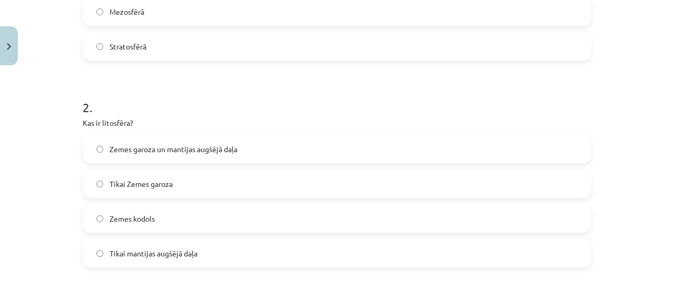
scroll to position [335, 0]
click at [349, 142] on label "Zemes garoza un mantijas augšējā daļa" at bounding box center [337, 149] width 507 height 26
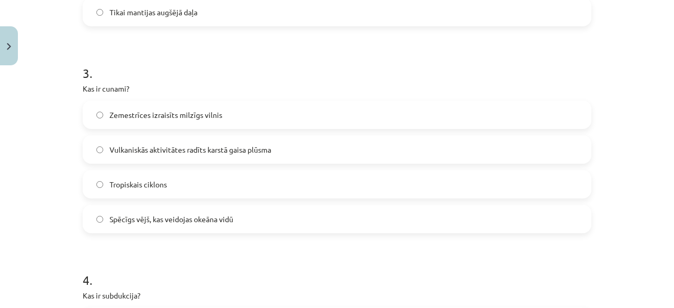
scroll to position [577, 0]
click at [293, 111] on label "Zemestrīces izraisīts milzīgs vilnis" at bounding box center [337, 114] width 507 height 26
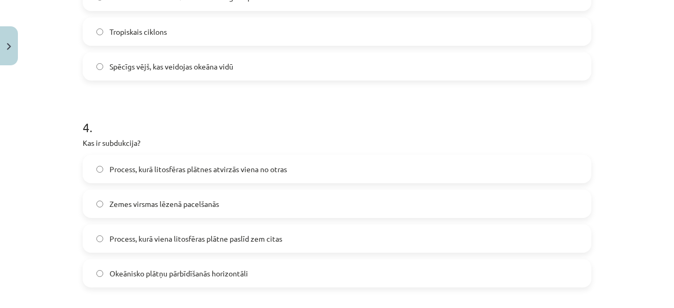
scroll to position [732, 0]
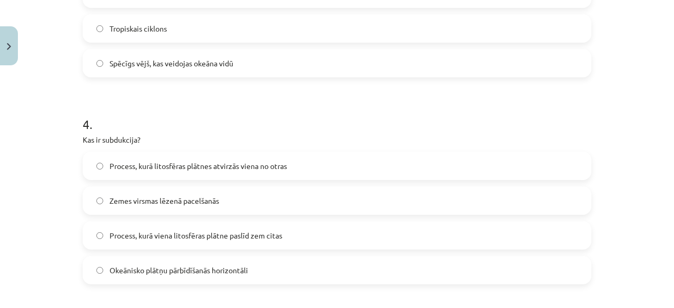
click at [340, 232] on label "Process, kurā viena litosfēras plātne paslīd zem citas" at bounding box center [337, 235] width 507 height 26
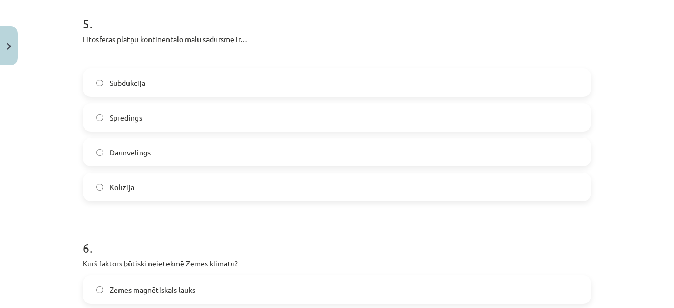
scroll to position [1040, 0]
click at [342, 188] on label "Kolīzija" at bounding box center [337, 187] width 507 height 26
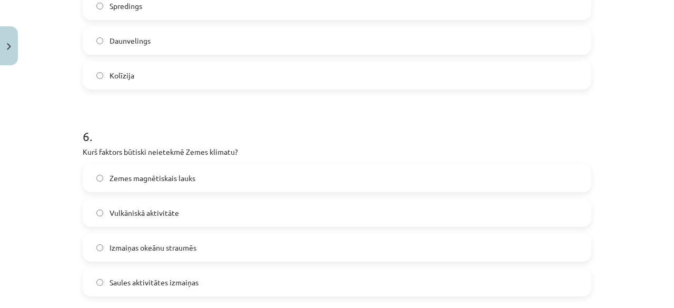
scroll to position [1152, 0]
click at [279, 177] on label "Zemes magnētiskais lauks" at bounding box center [337, 178] width 507 height 26
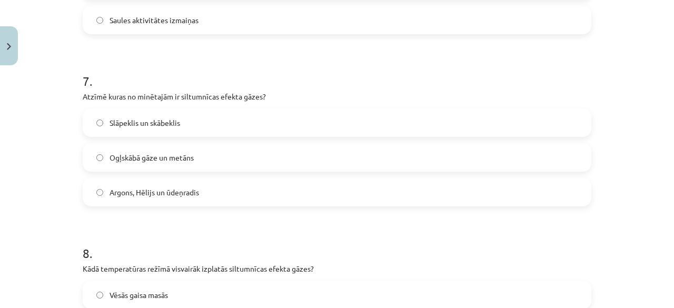
scroll to position [1416, 0]
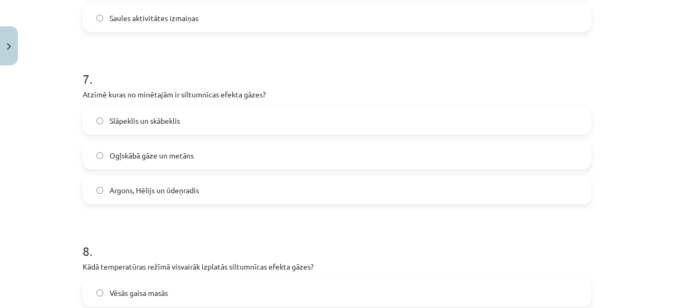
click at [301, 160] on label "Ogļskābā gāze un metāns" at bounding box center [337, 155] width 507 height 26
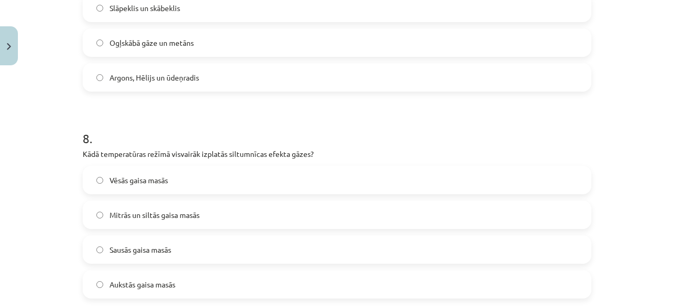
scroll to position [1552, 0]
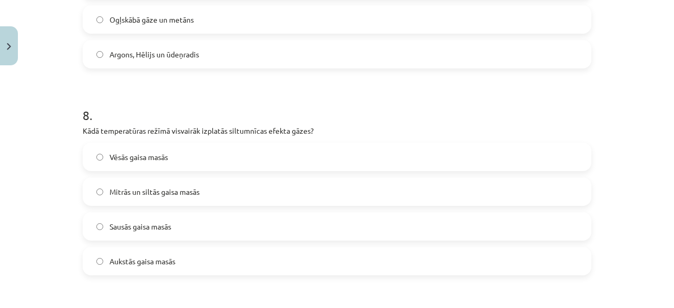
click at [282, 190] on label "Mitrās un siltās gaisa masās" at bounding box center [337, 192] width 507 height 26
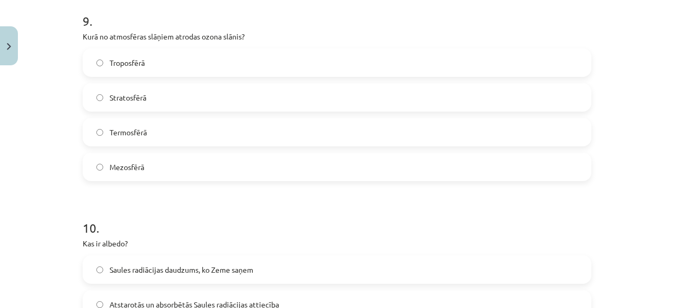
scroll to position [1856, 0]
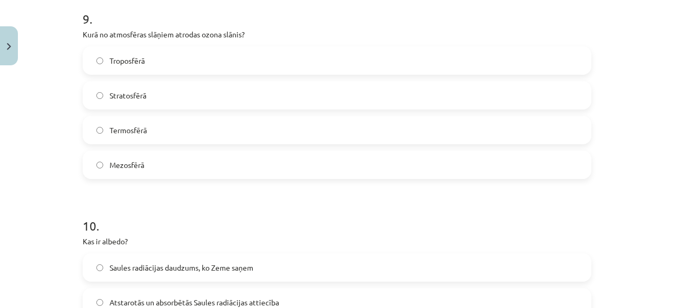
click at [329, 95] on label "Stratosfērā" at bounding box center [337, 95] width 507 height 26
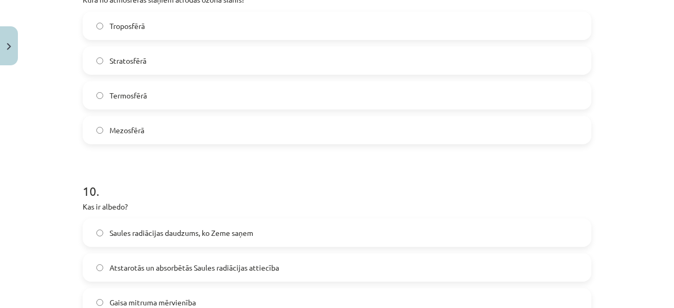
scroll to position [1926, 0]
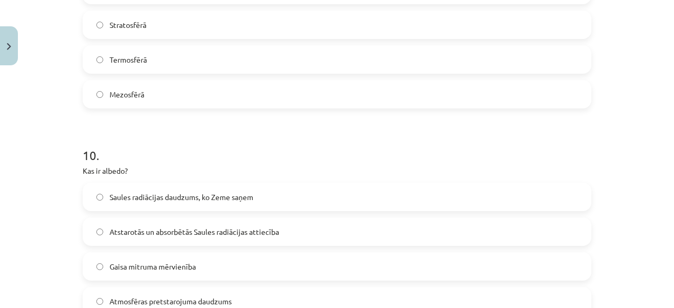
click at [334, 228] on label "Atstarotās un absorbētās Saules radiācijas attiecība" at bounding box center [337, 232] width 507 height 26
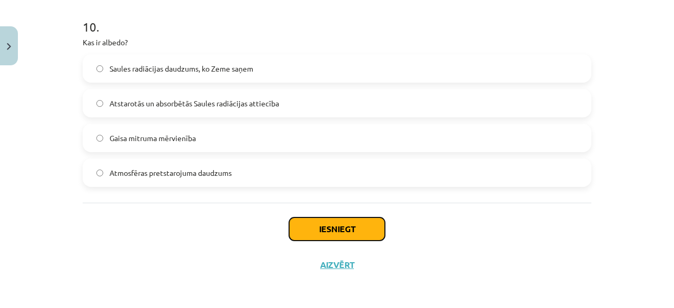
click at [348, 231] on button "Iesniegt" at bounding box center [337, 229] width 96 height 23
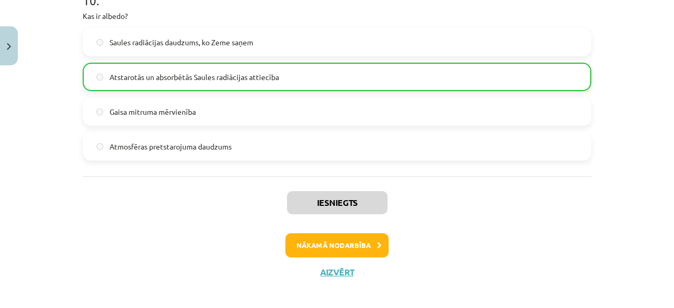
scroll to position [2088, 0]
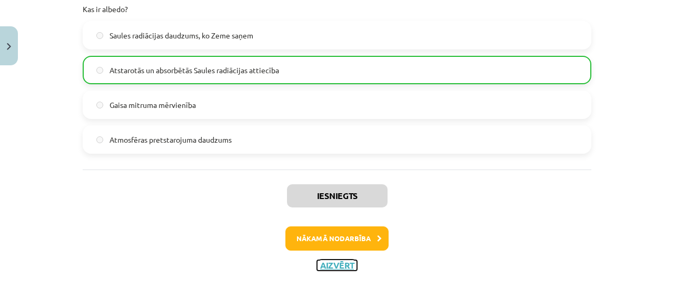
click at [338, 263] on button "Aizvērt" at bounding box center [337, 265] width 40 height 11
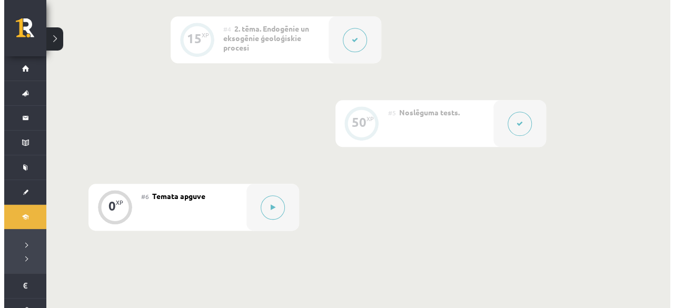
scroll to position [636, 0]
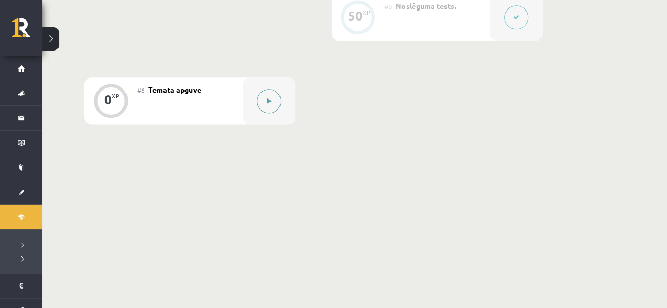
click at [273, 102] on button at bounding box center [269, 101] width 24 height 24
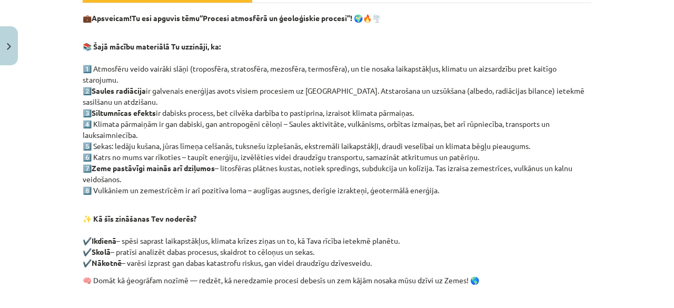
scroll to position [310, 0]
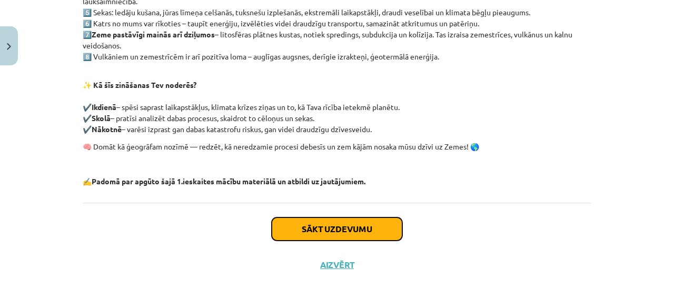
click at [374, 223] on button "Sākt uzdevumu" at bounding box center [337, 229] width 131 height 23
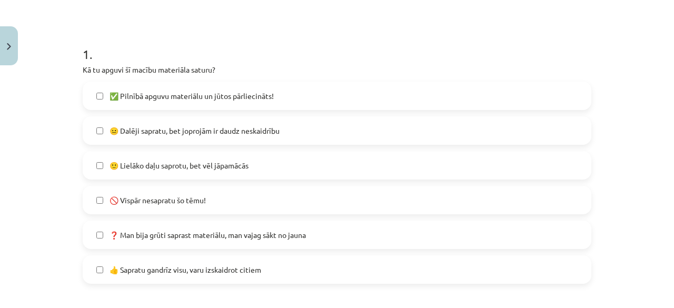
scroll to position [191, 0]
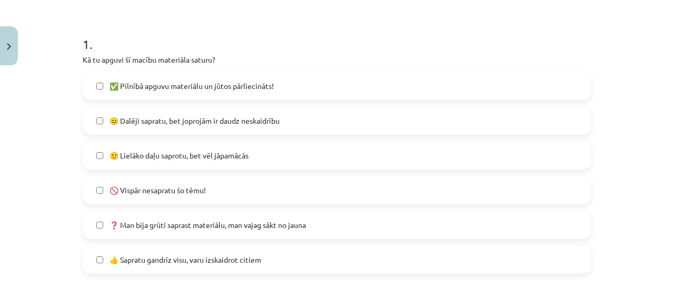
click at [328, 259] on label "👍 Sapratu gandrīz visu, varu izskaidrot citiem" at bounding box center [337, 260] width 507 height 26
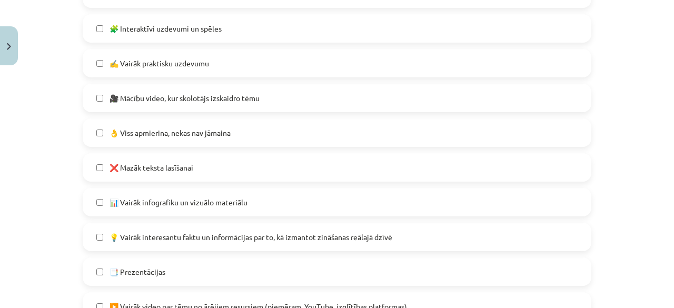
scroll to position [606, 0]
click at [347, 166] on label "❌ Mazāk teksta lasīšanai" at bounding box center [337, 167] width 507 height 26
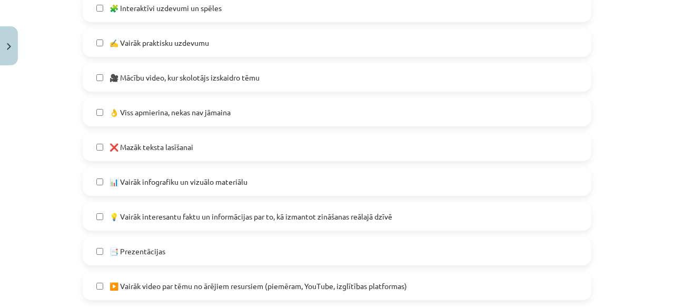
scroll to position [630, 0]
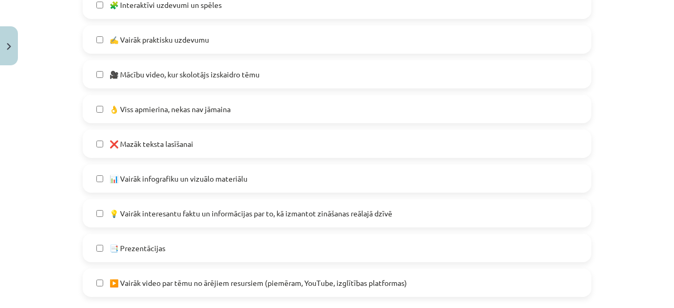
click at [315, 144] on label "❌ Mazāk teksta lasīšanai" at bounding box center [337, 144] width 507 height 26
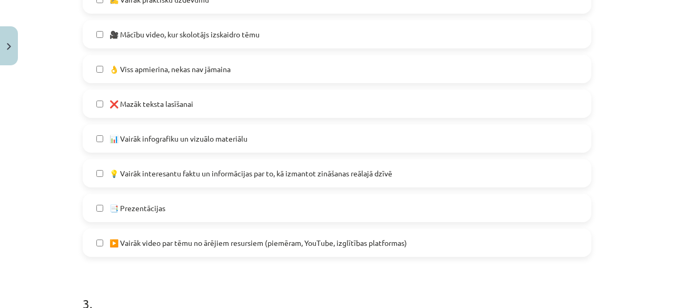
click at [320, 172] on span "💡 Vairāk interesantu faktu un informācijas par to, kā izmantot zināšanas reālaj…" at bounding box center [251, 173] width 283 height 11
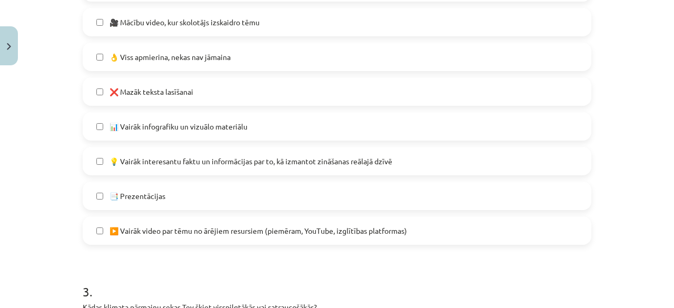
scroll to position [681, 0]
click at [310, 237] on label "▶️ Vairāk video par tēmu no ārējiem resursiem (piemēram, YouTube, izglītības pl…" at bounding box center [337, 231] width 507 height 26
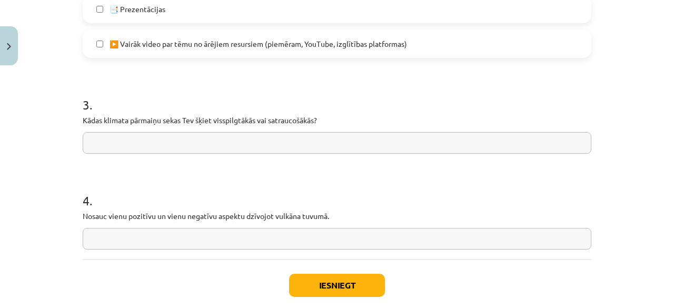
scroll to position [872, 0]
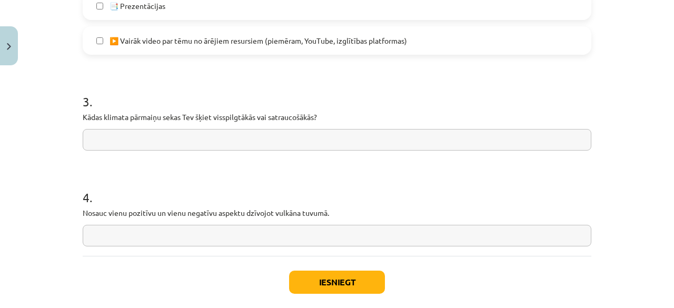
click at [188, 141] on input "text" at bounding box center [337, 140] width 509 height 22
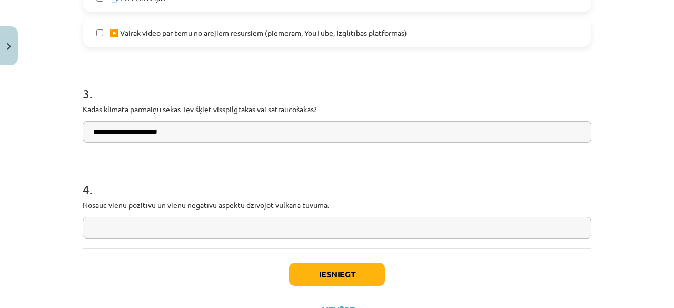
scroll to position [881, 0]
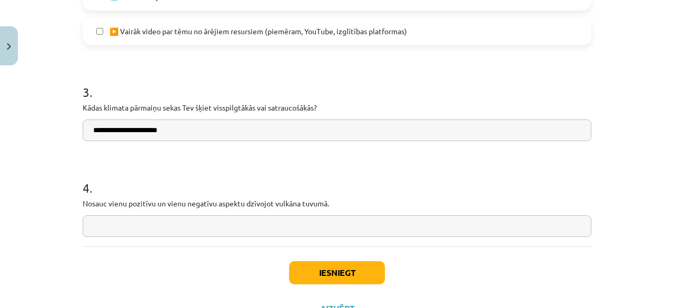
type input "**********"
click at [199, 225] on input "text" at bounding box center [337, 226] width 509 height 22
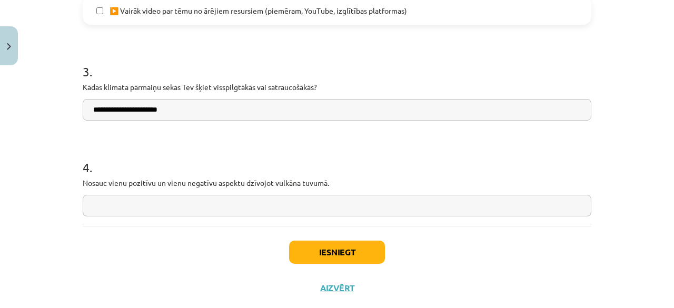
scroll to position [918, 0]
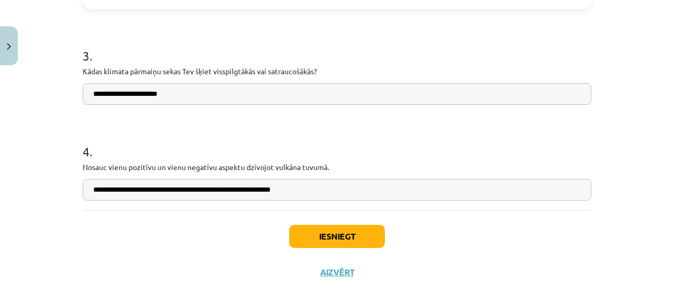
click at [198, 190] on input "**********" at bounding box center [337, 190] width 509 height 22
click at [140, 190] on input "**********" at bounding box center [337, 190] width 509 height 22
click at [328, 192] on input "**********" at bounding box center [337, 190] width 509 height 22
type input "**********"
click at [345, 233] on button "Iesniegt" at bounding box center [337, 236] width 96 height 23
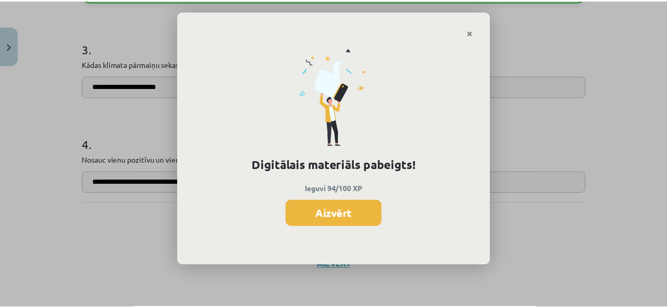
scroll to position [626, 0]
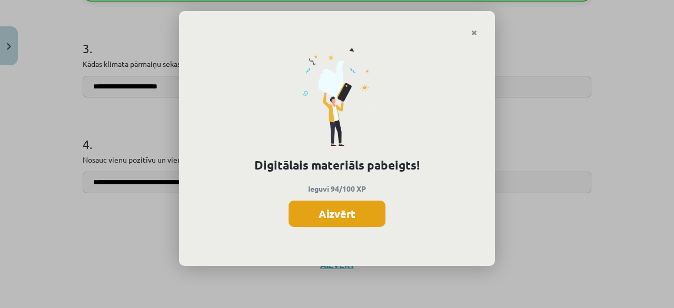
click at [374, 213] on button "Aizvērt" at bounding box center [337, 214] width 97 height 26
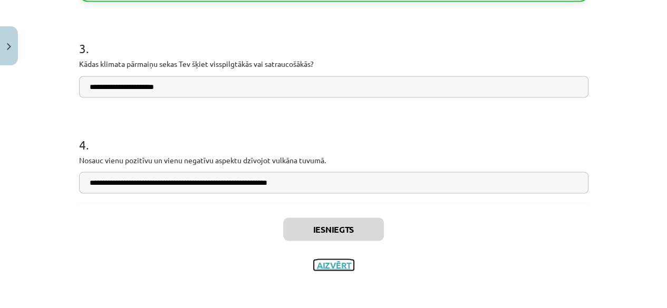
click at [336, 264] on button "Aizvērt" at bounding box center [333, 265] width 40 height 11
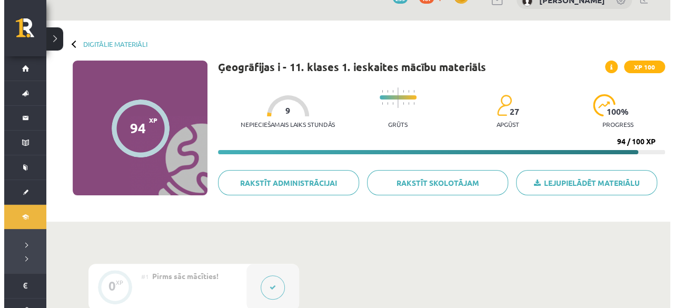
scroll to position [0, 0]
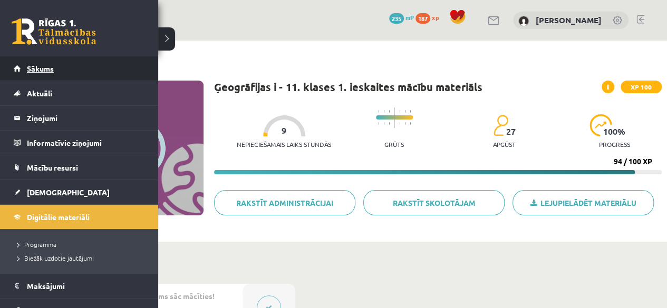
click at [18, 65] on link "Sākums" at bounding box center [79, 68] width 131 height 24
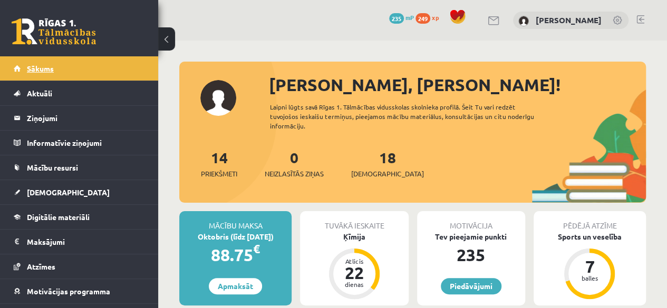
click at [38, 65] on span "Sākums" at bounding box center [40, 68] width 27 height 9
click at [374, 172] on span "[DEMOGRAPHIC_DATA]" at bounding box center [387, 174] width 73 height 11
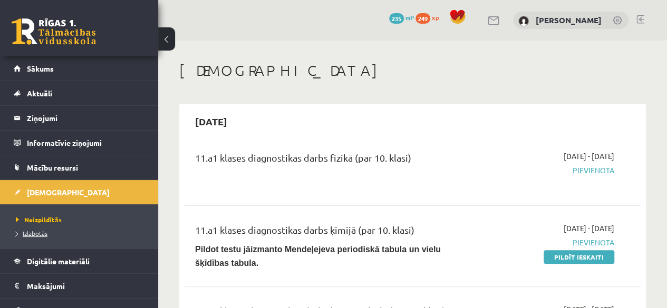
click at [32, 230] on span "Izlabotās" at bounding box center [32, 233] width 32 height 8
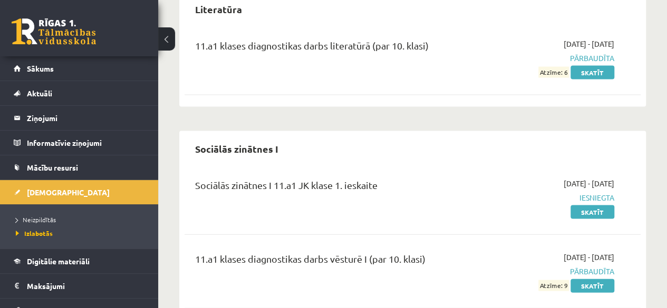
scroll to position [1060, 0]
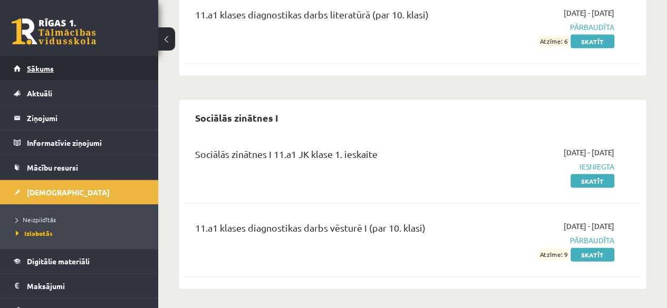
click at [32, 62] on link "Sākums" at bounding box center [79, 68] width 131 height 24
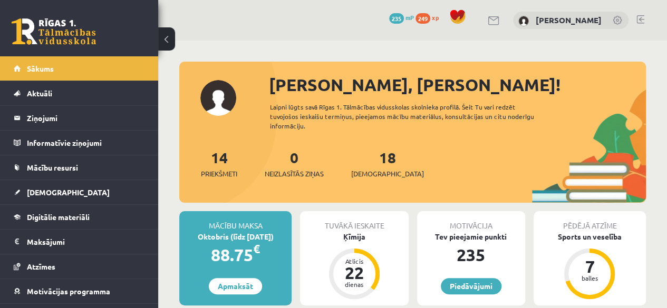
click at [379, 163] on div "18 Ieskaites" at bounding box center [387, 162] width 73 height 33
click at [372, 161] on link "18 Ieskaites" at bounding box center [387, 163] width 73 height 31
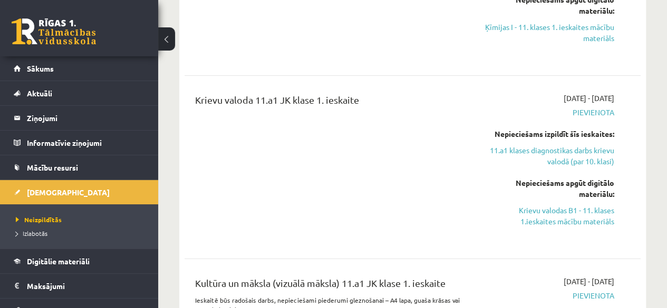
scroll to position [2092, 0]
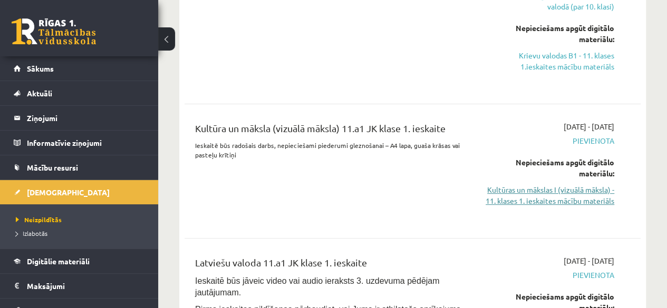
click at [571, 184] on link "Kultūras un mākslas I (vizuālā māksla) - 11. klases 1. ieskaites mācību materiā…" at bounding box center [549, 195] width 129 height 22
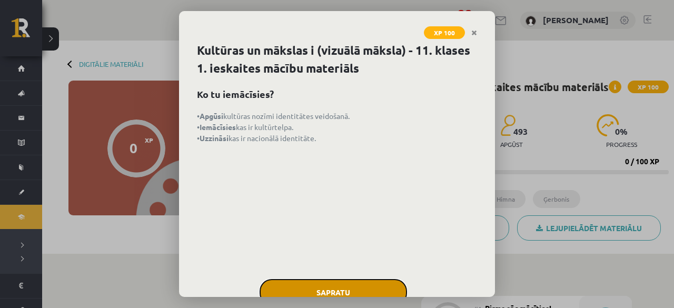
click at [354, 287] on button "Sapratu" at bounding box center [334, 292] width 148 height 26
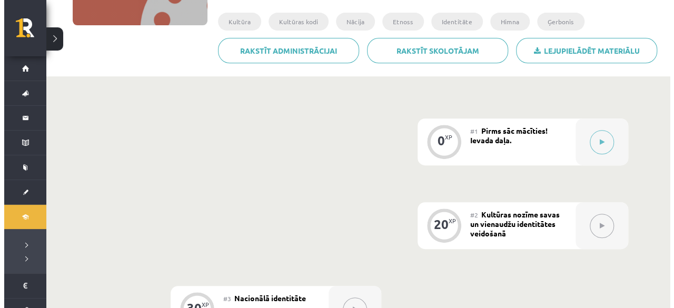
scroll to position [191, 0]
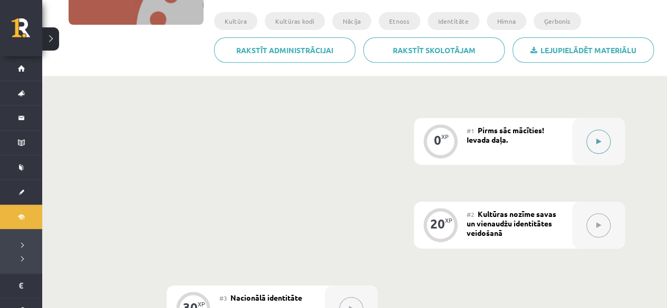
click at [586, 141] on button at bounding box center [598, 142] width 24 height 24
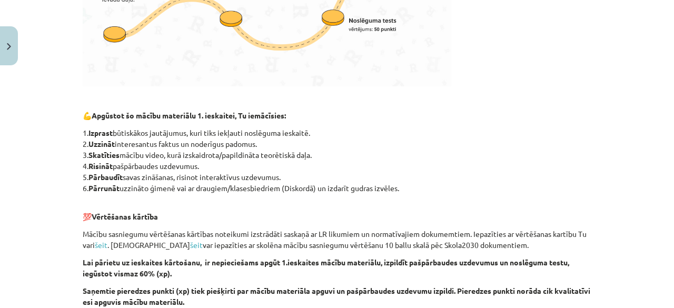
scroll to position [652, 0]
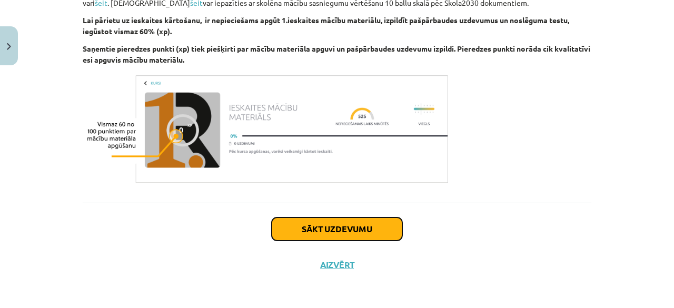
click at [339, 229] on button "Sākt uzdevumu" at bounding box center [337, 229] width 131 height 23
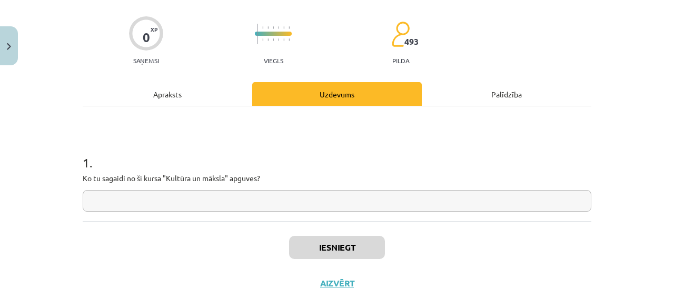
scroll to position [84, 0]
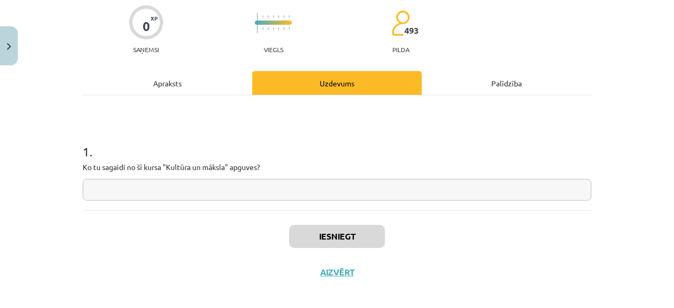
click at [267, 192] on input "text" at bounding box center [337, 190] width 509 height 22
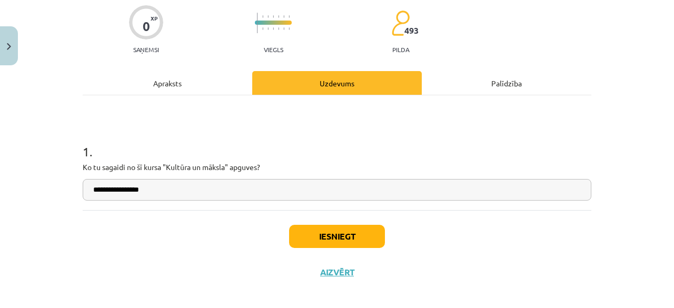
type input "**********"
click at [331, 234] on button "Iesniegt" at bounding box center [337, 236] width 96 height 23
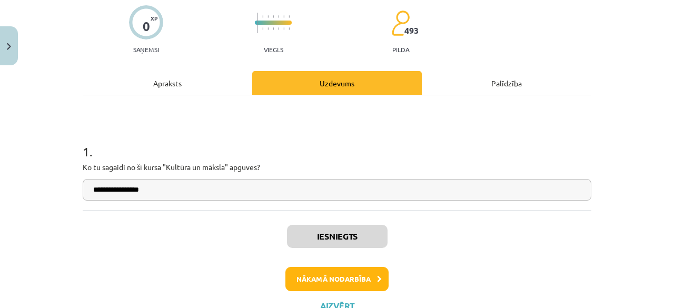
scroll to position [78, 0]
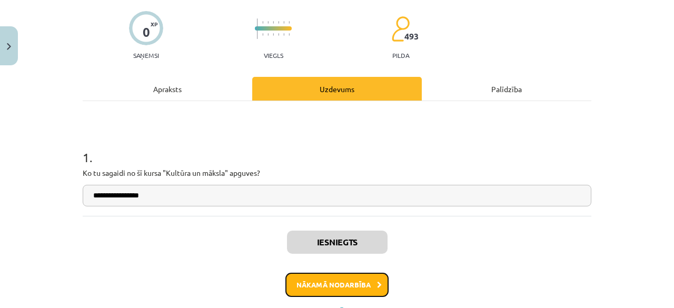
click at [336, 283] on button "Nākamā nodarbība" at bounding box center [337, 285] width 103 height 24
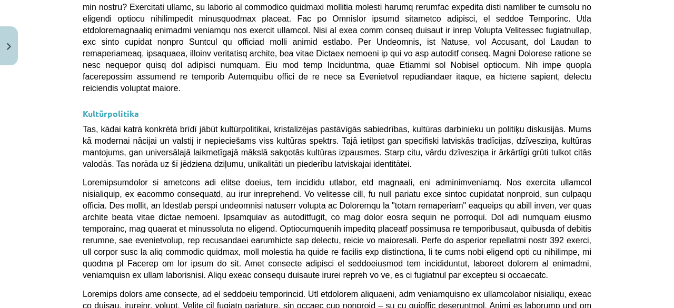
scroll to position [2906, 0]
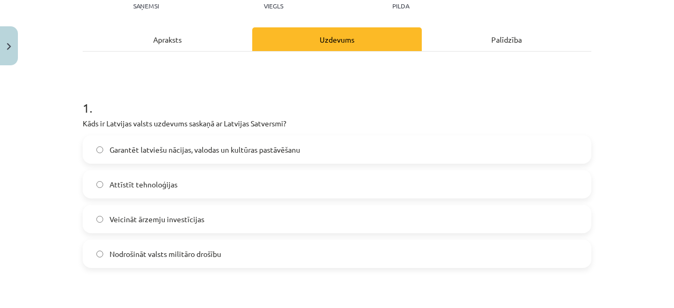
scroll to position [130, 0]
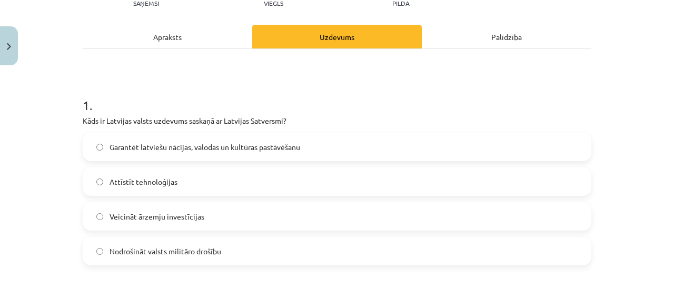
click at [372, 150] on label "Garantēt latviešu nācijas, valodas un kultūras pastāvēšanu" at bounding box center [337, 147] width 507 height 26
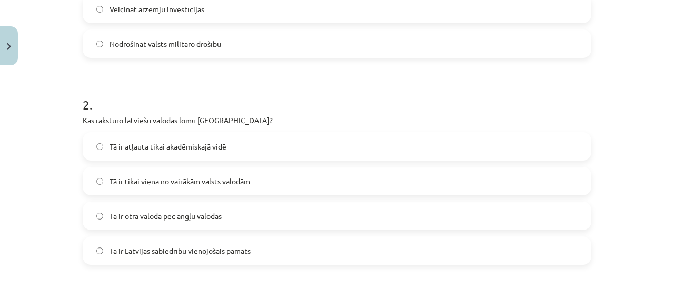
scroll to position [340, 0]
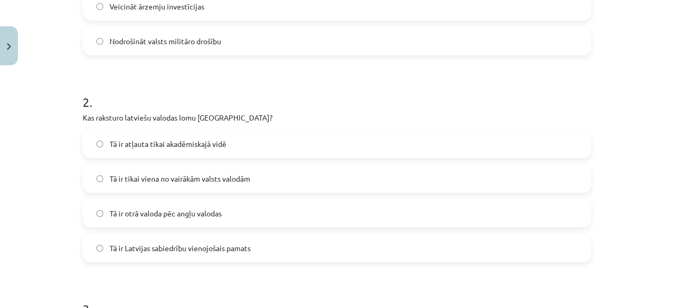
click at [348, 247] on label "Tā ir Latvijas sabiedrību vienojošais pamats" at bounding box center [337, 248] width 507 height 26
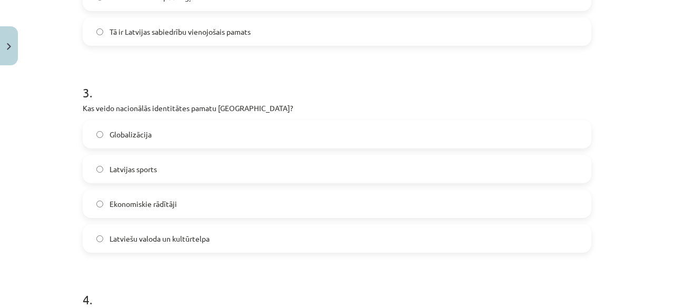
scroll to position [557, 0]
click at [316, 237] on label "Latviešu valoda un kultūrtelpa" at bounding box center [337, 239] width 507 height 26
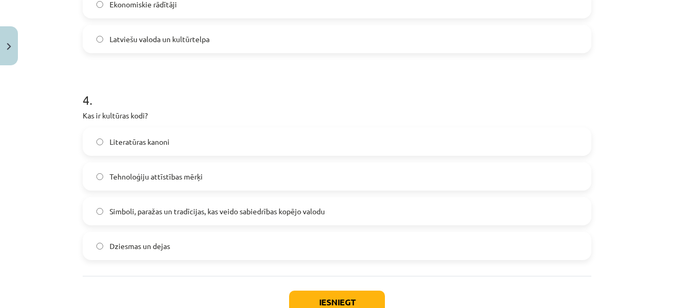
scroll to position [767, 0]
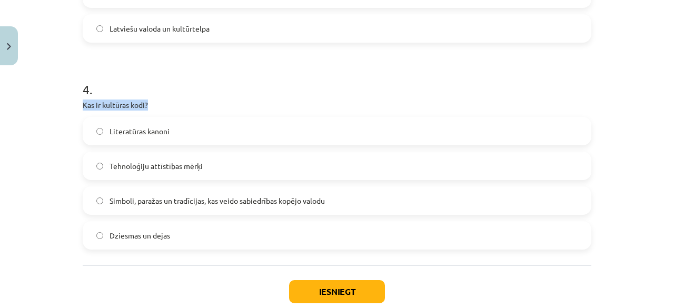
drag, startPoint x: 437, startPoint y: 97, endPoint x: 450, endPoint y: 86, distance: 17.2
click at [450, 86] on div "4 . Kas ir kultūras kodi? Literatūras kanoni Tehnoloģiju attīstības mērķi Simbo…" at bounding box center [337, 157] width 509 height 186
click at [450, 86] on h1 "4 ." at bounding box center [337, 80] width 509 height 33
click at [390, 197] on label "Simboli, paražas un tradīcijas, kas veido sabiedrības kopējo valodu" at bounding box center [337, 201] width 507 height 26
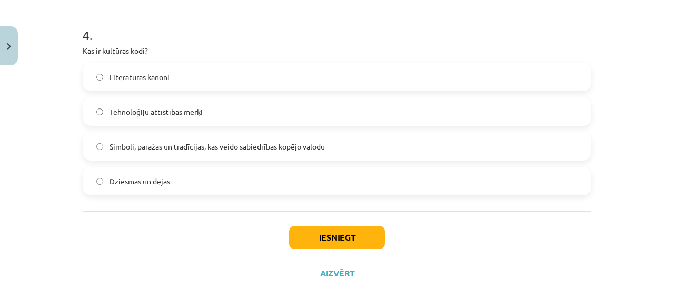
scroll to position [830, 0]
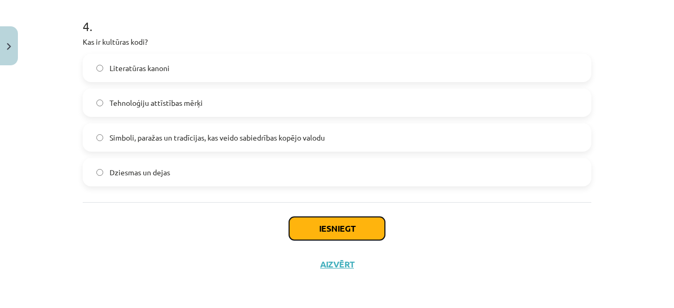
click at [349, 224] on button "Iesniegt" at bounding box center [337, 228] width 96 height 23
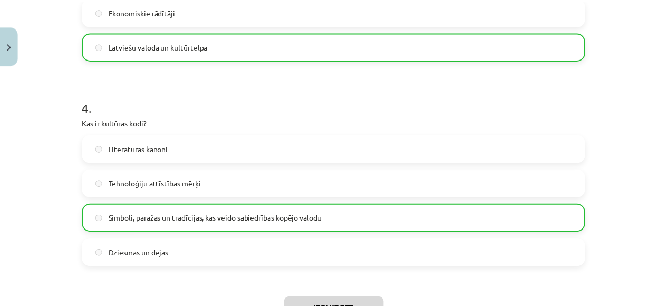
scroll to position [863, 0]
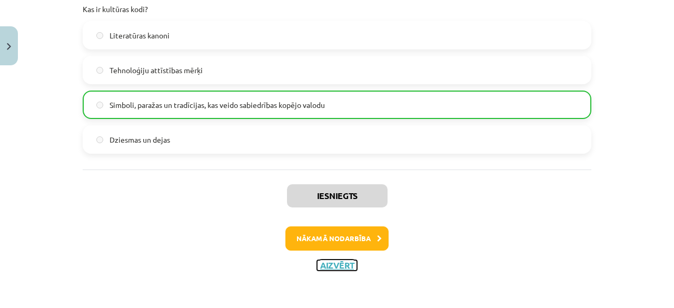
click at [324, 264] on button "Aizvērt" at bounding box center [337, 265] width 40 height 11
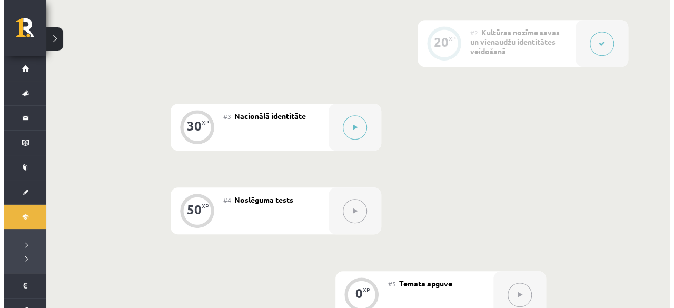
scroll to position [434, 0]
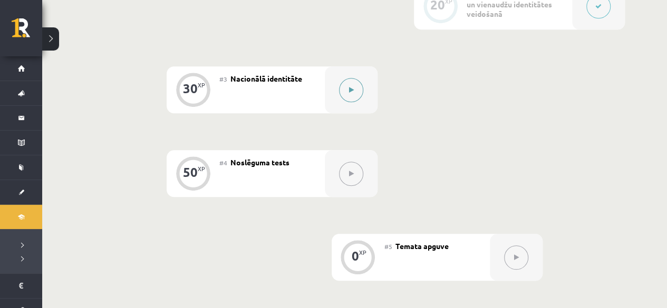
click at [349, 94] on button at bounding box center [351, 90] width 24 height 24
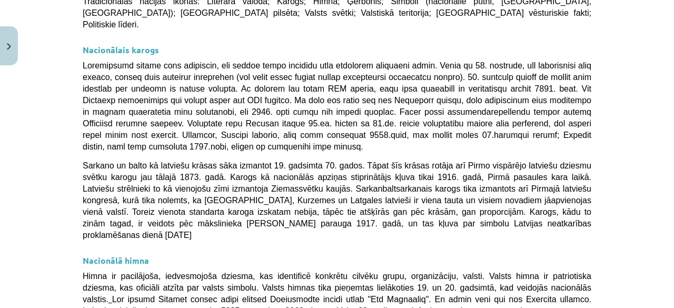
scroll to position [403, 0]
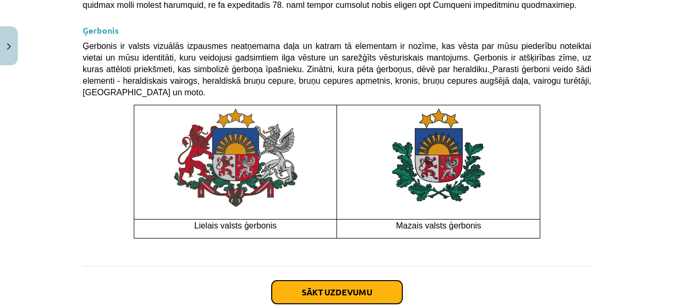
click at [320, 281] on button "Sākt uzdevumu" at bounding box center [337, 292] width 131 height 23
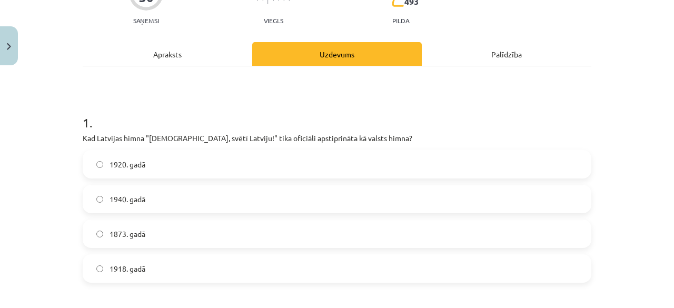
scroll to position [122, 0]
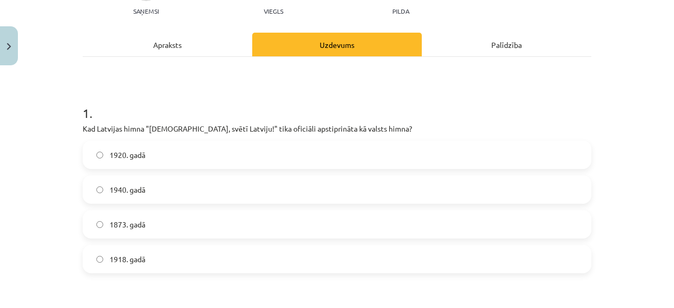
click at [309, 259] on label "1918. gadā" at bounding box center [337, 259] width 507 height 26
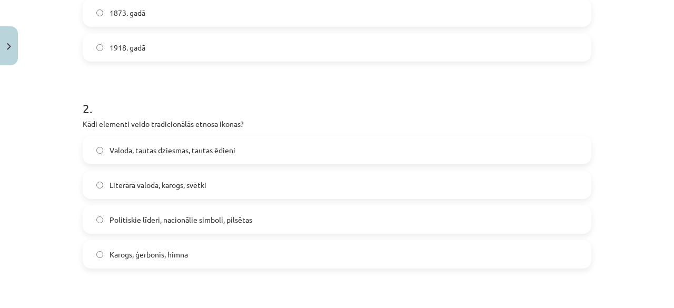
scroll to position [335, 0]
click at [329, 248] on label "Karogs, ģerbonis, himna" at bounding box center [337, 253] width 507 height 26
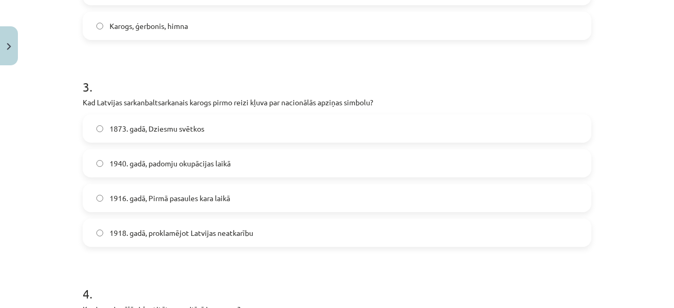
scroll to position [561, 0]
click at [321, 224] on label "1918. gadā, proklamējot Latvijas neatkarību" at bounding box center [337, 234] width 507 height 26
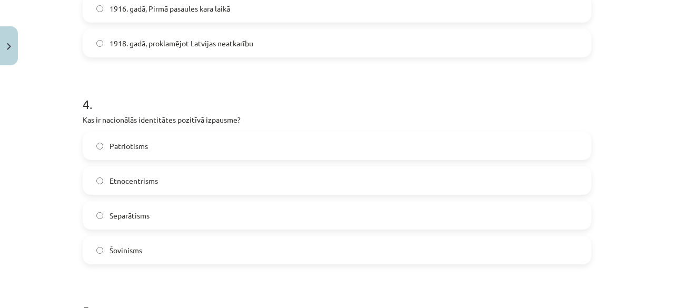
scroll to position [753, 0]
click at [244, 148] on label "Patriotisms" at bounding box center [337, 145] width 507 height 26
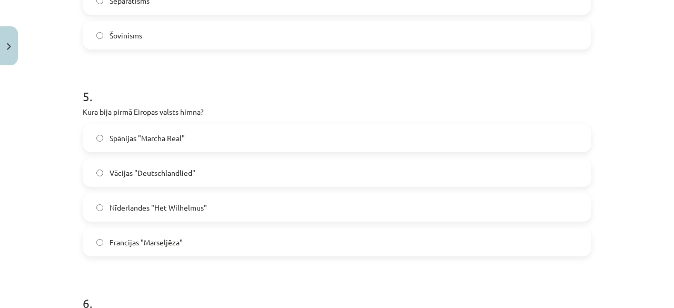
scroll to position [968, 0]
click at [259, 244] on label "Francijas "Marseljēza"" at bounding box center [337, 241] width 507 height 26
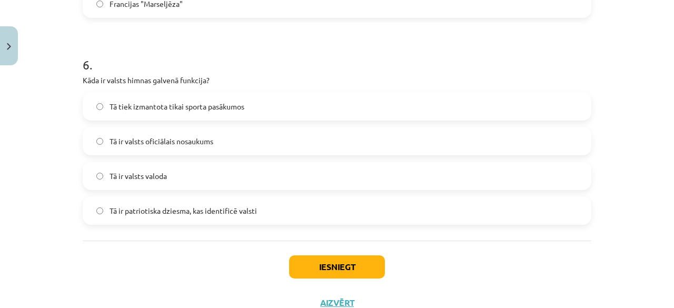
scroll to position [1187, 0]
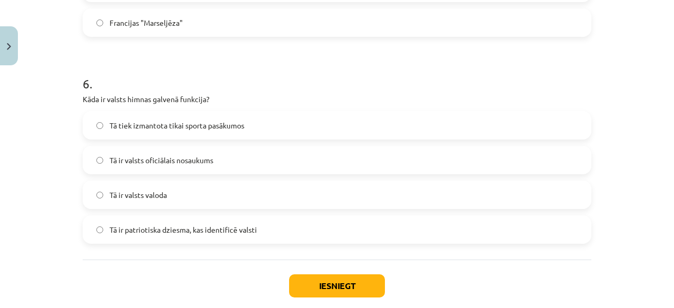
click at [325, 226] on label "Tā ir patriotiska dziesma, kas identificē valsti" at bounding box center [337, 230] width 507 height 26
click at [326, 289] on button "Iesniegt" at bounding box center [337, 286] width 96 height 23
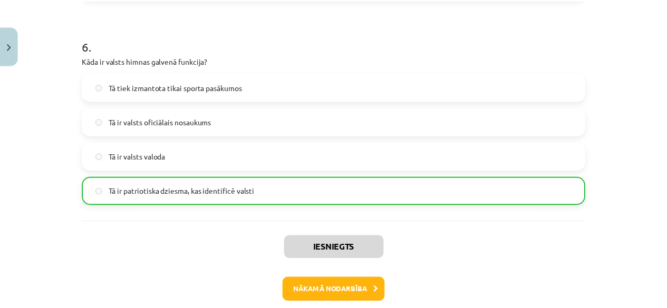
scroll to position [1277, 0]
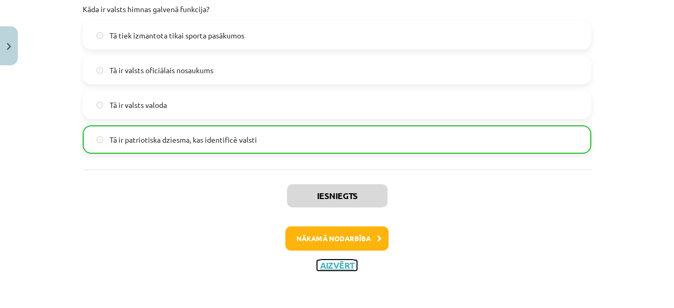
click at [344, 263] on button "Aizvērt" at bounding box center [337, 265] width 40 height 11
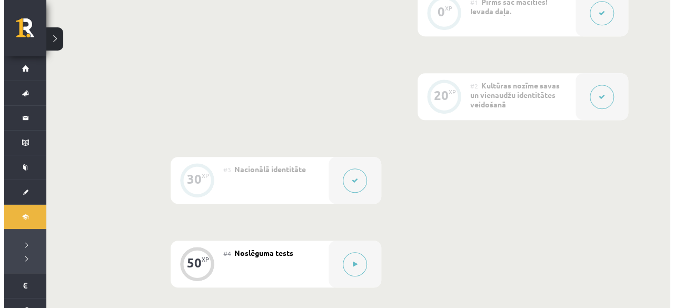
scroll to position [344, 0]
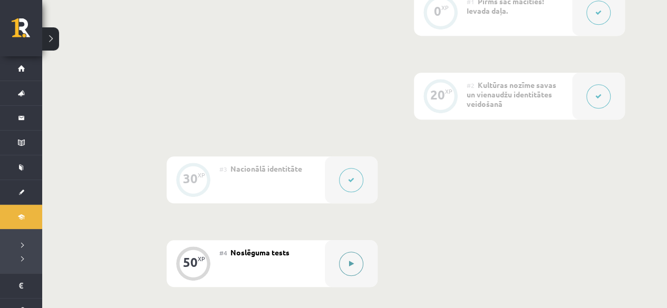
click at [345, 265] on button at bounding box center [351, 264] width 24 height 24
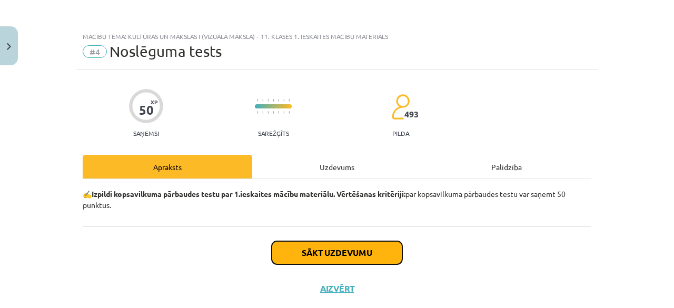
click at [332, 253] on button "Sākt uzdevumu" at bounding box center [337, 252] width 131 height 23
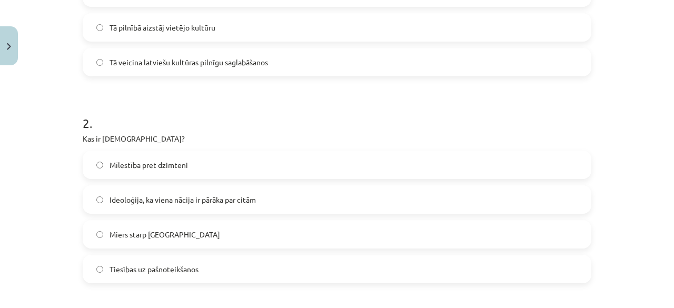
scroll to position [323, 0]
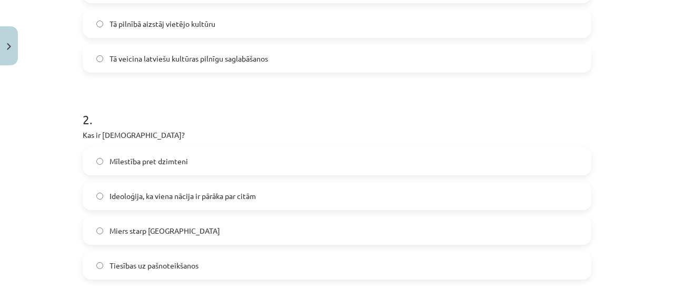
click at [254, 195] on label "Ideoloģija, ka viena nācija ir pārāka par citām" at bounding box center [337, 196] width 507 height 26
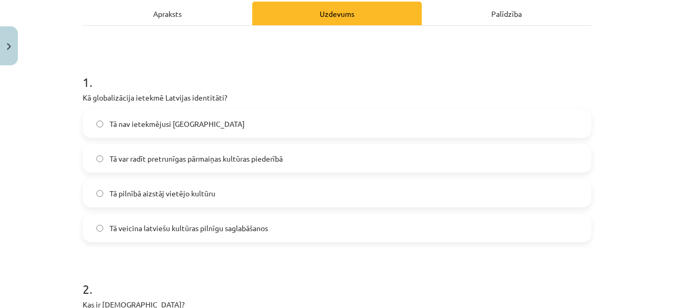
scroll to position [152, 0]
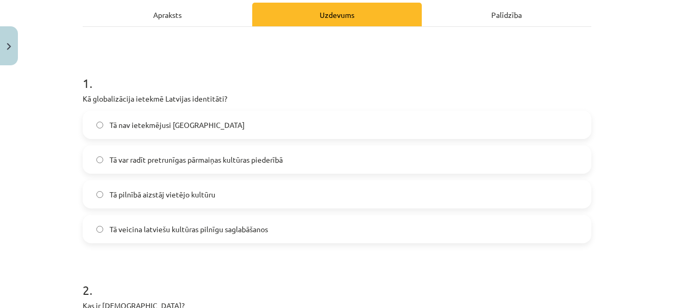
click at [279, 156] on span "Tā var radīt pretrunīgas pārmaiņas kultūras piederībā" at bounding box center [196, 159] width 173 height 11
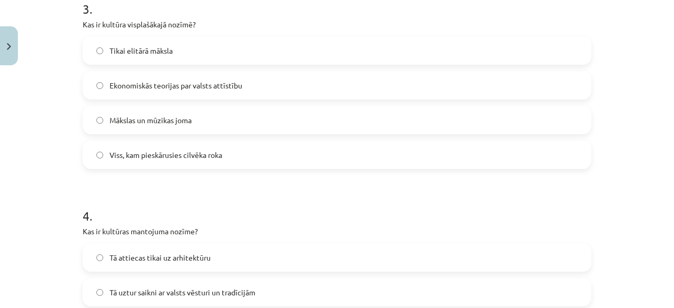
scroll to position [641, 0]
click at [316, 161] on label "Viss, kam pieskārusies cilvēka roka" at bounding box center [337, 154] width 507 height 26
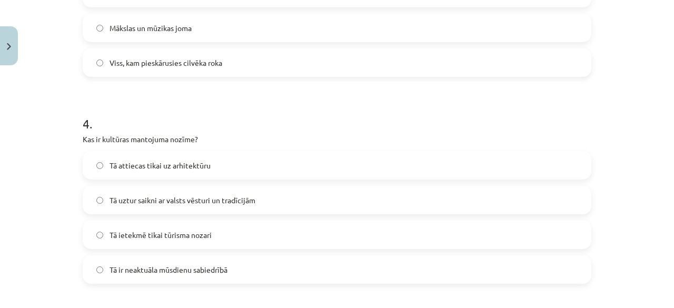
scroll to position [739, 0]
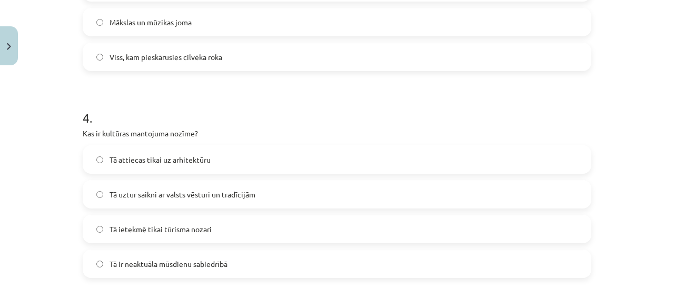
click at [293, 201] on label "Tā uztur saikni ar valsts vēsturi un tradīcijām" at bounding box center [337, 194] width 507 height 26
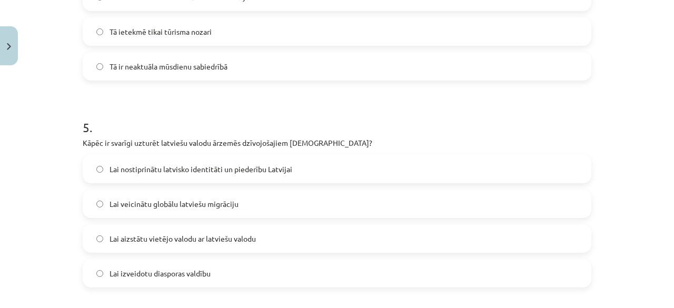
scroll to position [945, 0]
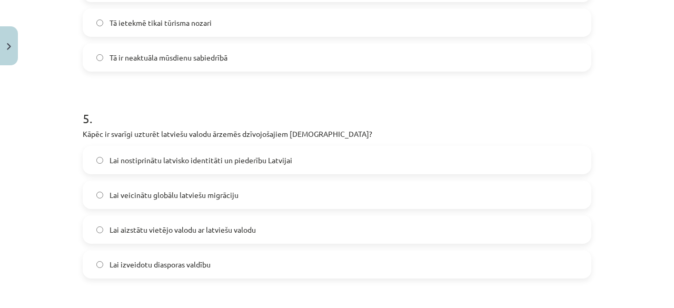
click at [336, 152] on label "Lai nostiprinātu latvisko identitāti un piederību Latvijai" at bounding box center [337, 160] width 507 height 26
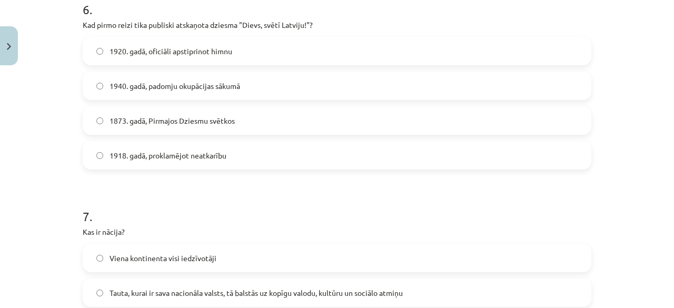
scroll to position [1262, 0]
click at [283, 40] on label "1920. gadā, oficiāli apstiprinot himnu" at bounding box center [337, 50] width 507 height 26
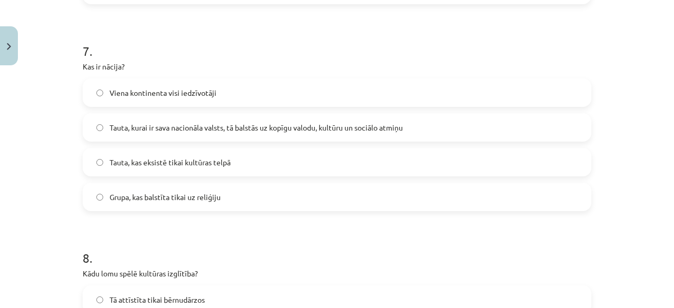
scroll to position [1427, 0]
click at [298, 126] on span "Tauta, kurai ir sava nacionāla valsts, tā balstās uz kopīgu valodu, kultūru un …" at bounding box center [256, 127] width 293 height 11
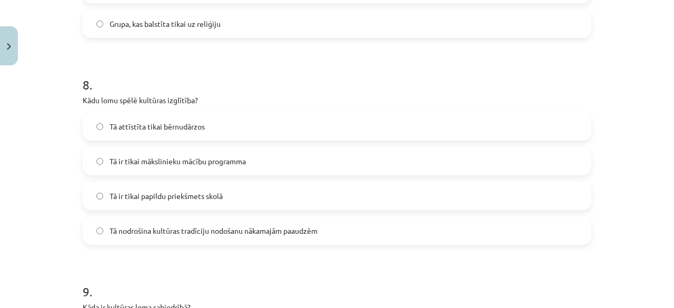
scroll to position [1601, 0]
click at [290, 227] on span "Tā nodrošina kultūras tradīciju nodošanu nākamajām paaudzēm" at bounding box center [214, 230] width 208 height 11
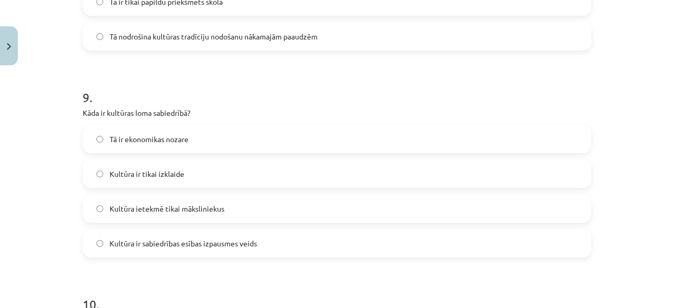
scroll to position [1796, 0]
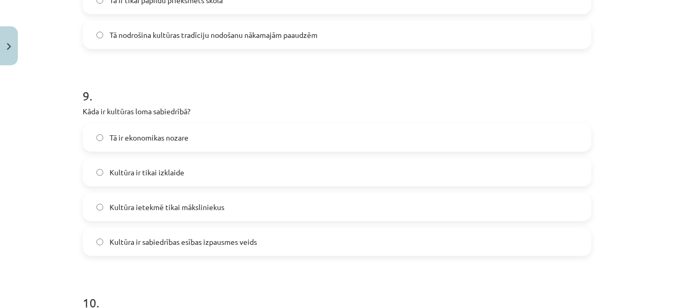
click at [340, 239] on label "Kultūra ir sabiedrības esības izpausmes veids" at bounding box center [337, 242] width 507 height 26
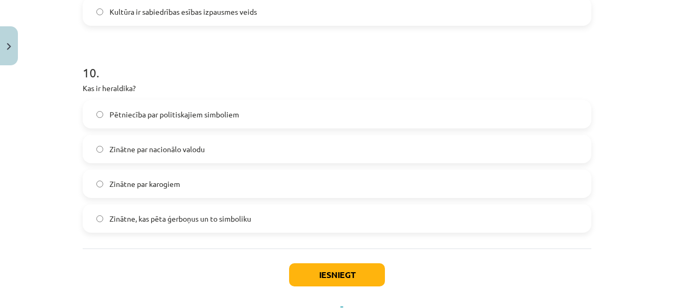
scroll to position [2029, 0]
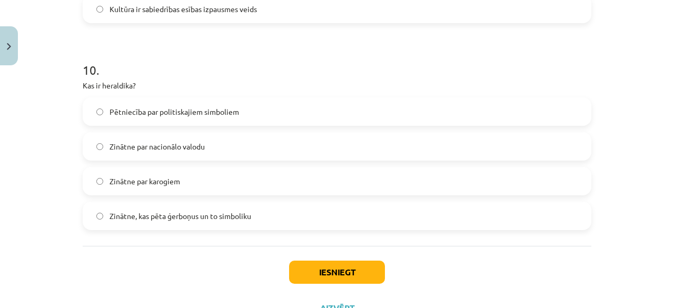
click at [296, 223] on label "Zinātne, kas pēta ģerboņus un to simboliku" at bounding box center [337, 216] width 507 height 26
click at [316, 269] on button "Iesniegt" at bounding box center [337, 272] width 96 height 23
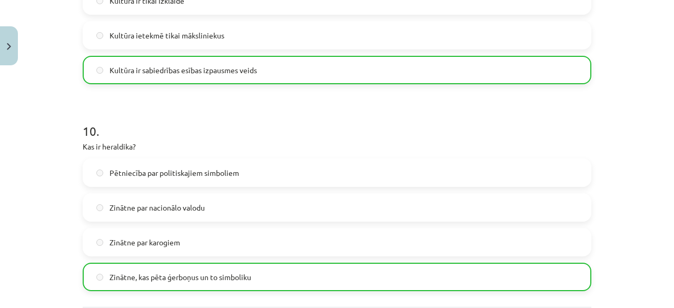
scroll to position [2105, 0]
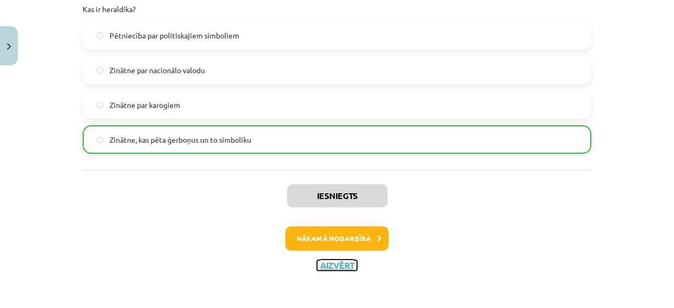
click at [337, 268] on button "Aizvērt" at bounding box center [337, 265] width 40 height 11
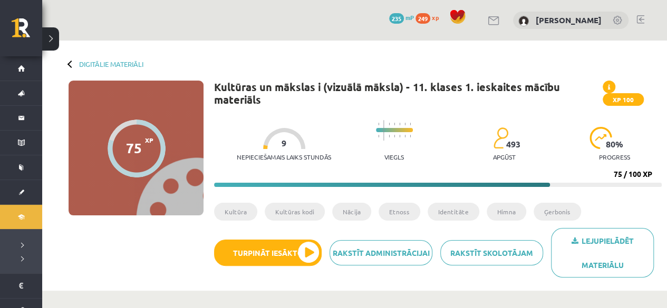
scroll to position [42, 0]
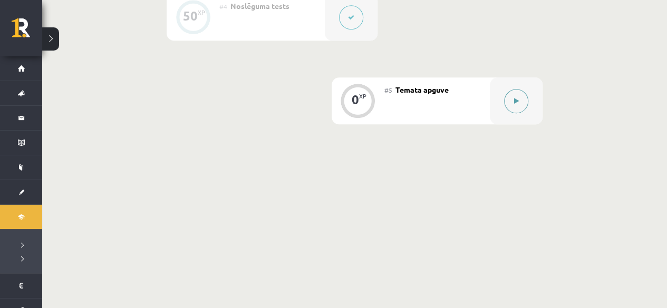
click at [505, 101] on button at bounding box center [516, 101] width 24 height 24
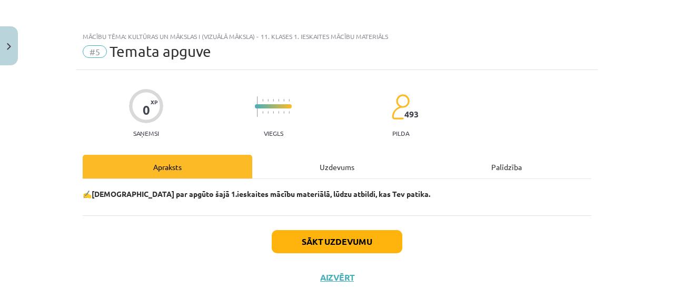
scroll to position [13, 0]
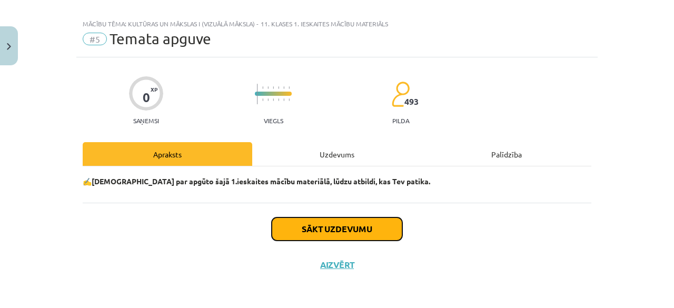
click at [344, 223] on button "Sākt uzdevumu" at bounding box center [337, 229] width 131 height 23
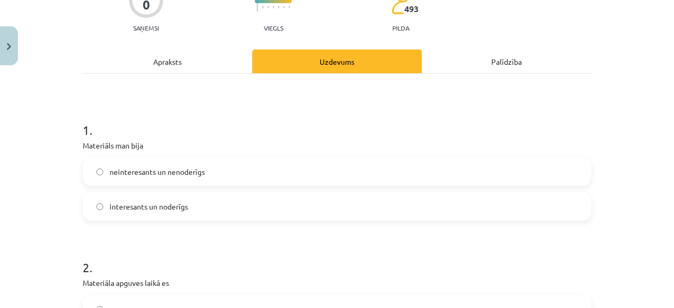
scroll to position [123, 0]
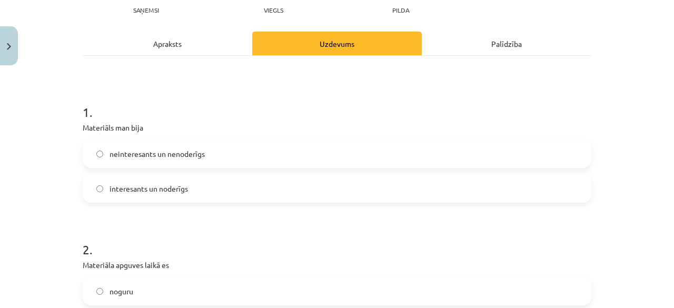
click at [214, 182] on label "interesants un noderīgs" at bounding box center [337, 188] width 507 height 26
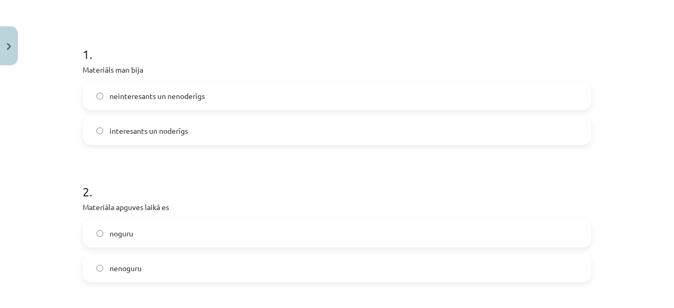
scroll to position [201, 0]
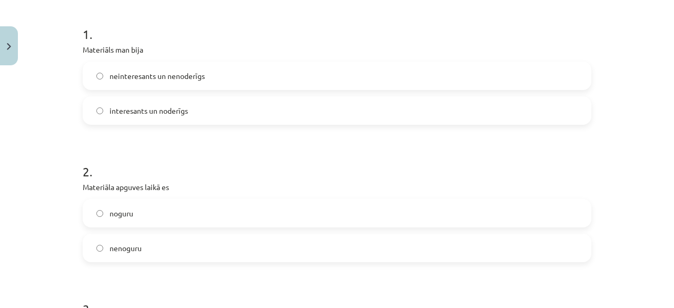
click at [258, 243] on label "nenoguru" at bounding box center [337, 248] width 507 height 26
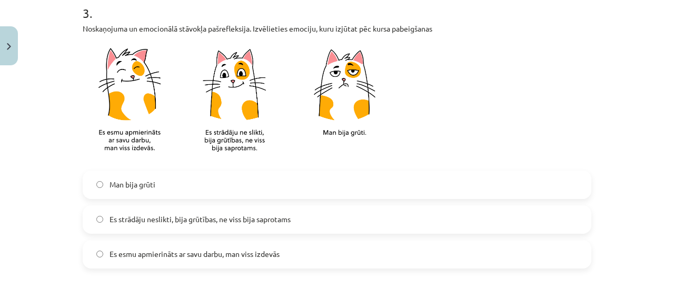
scroll to position [503, 0]
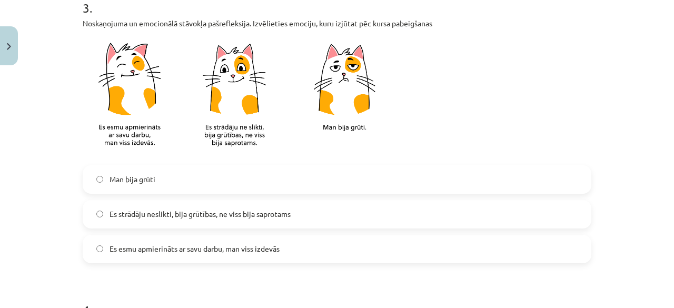
click at [310, 213] on label "Es strādāju neslikti, bija grūtības, ne viss bija saprotams" at bounding box center [337, 214] width 507 height 26
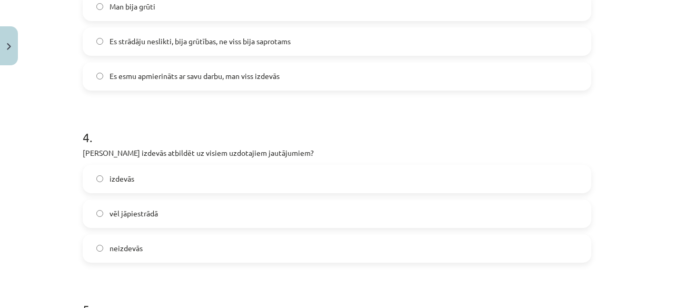
scroll to position [682, 0]
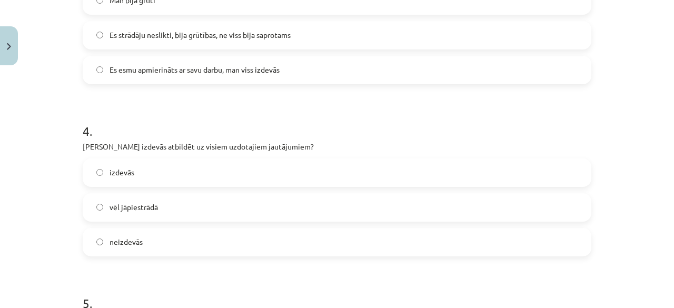
click at [327, 203] on label "vēl jāpiestrādā" at bounding box center [337, 207] width 507 height 26
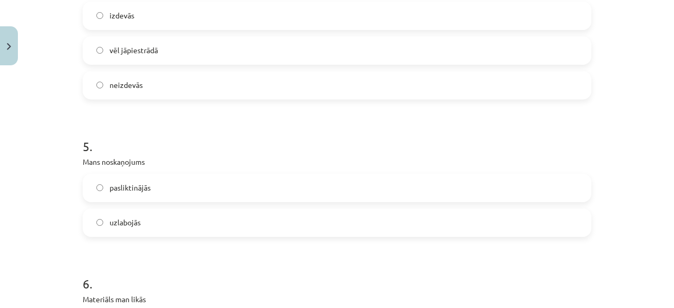
scroll to position [846, 0]
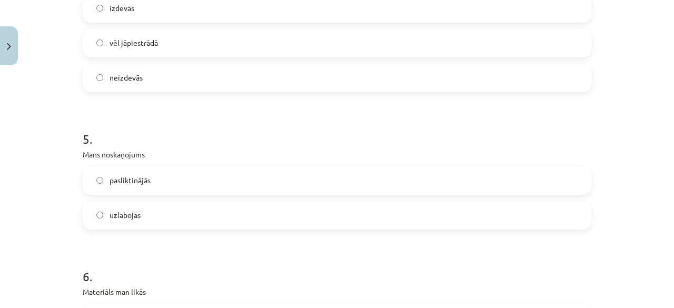
click at [269, 210] on label "uzlabojās" at bounding box center [337, 215] width 507 height 26
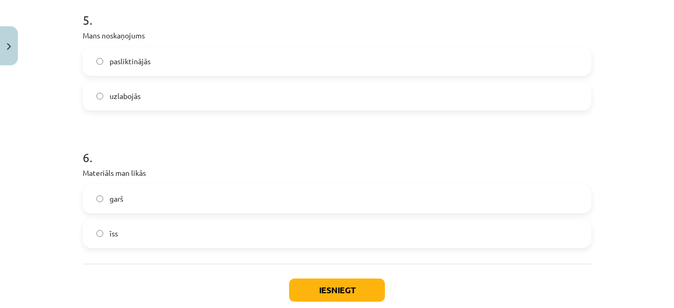
scroll to position [966, 0]
click at [249, 234] on label "īss" at bounding box center [337, 233] width 507 height 26
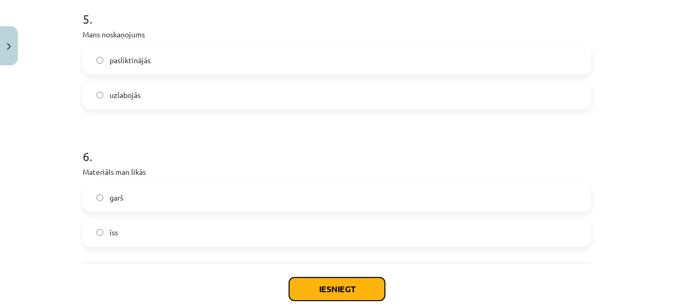
click at [338, 284] on button "Iesniegt" at bounding box center [337, 289] width 96 height 23
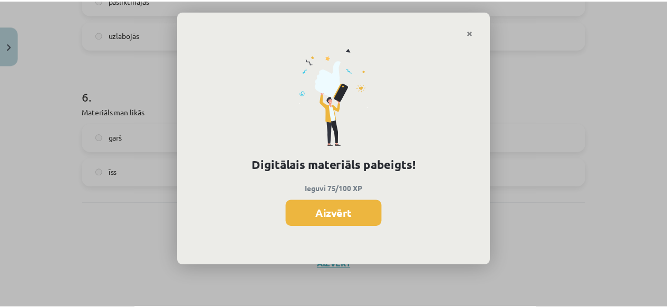
scroll to position [554, 0]
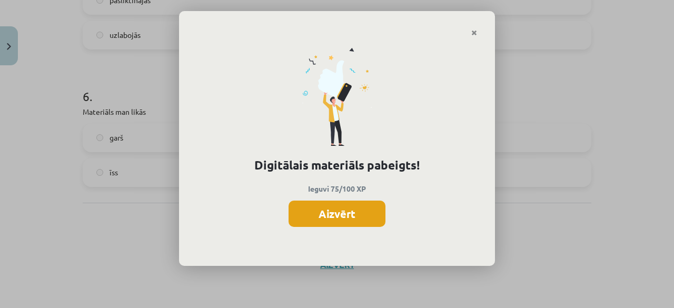
click at [355, 207] on button "Aizvērt" at bounding box center [337, 214] width 97 height 26
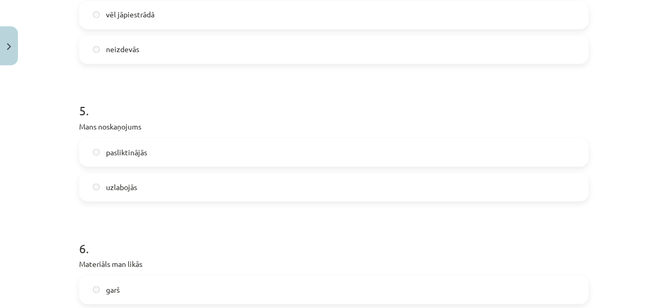
scroll to position [1026, 0]
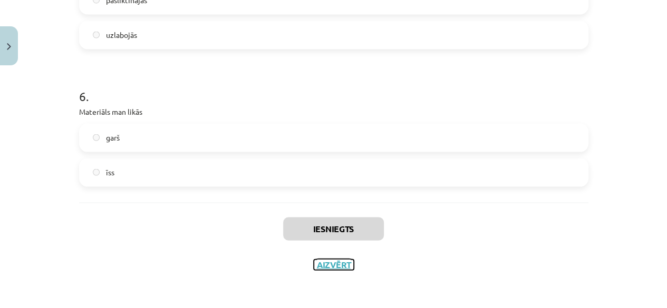
click at [326, 265] on button "Aizvērt" at bounding box center [333, 265] width 40 height 11
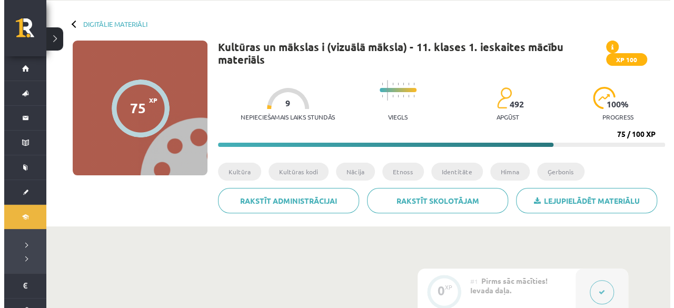
scroll to position [0, 0]
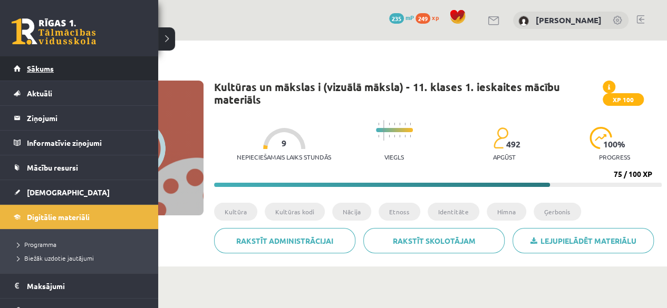
click at [35, 65] on span "Sākums" at bounding box center [40, 68] width 27 height 9
